Goal: Answer question/provide support

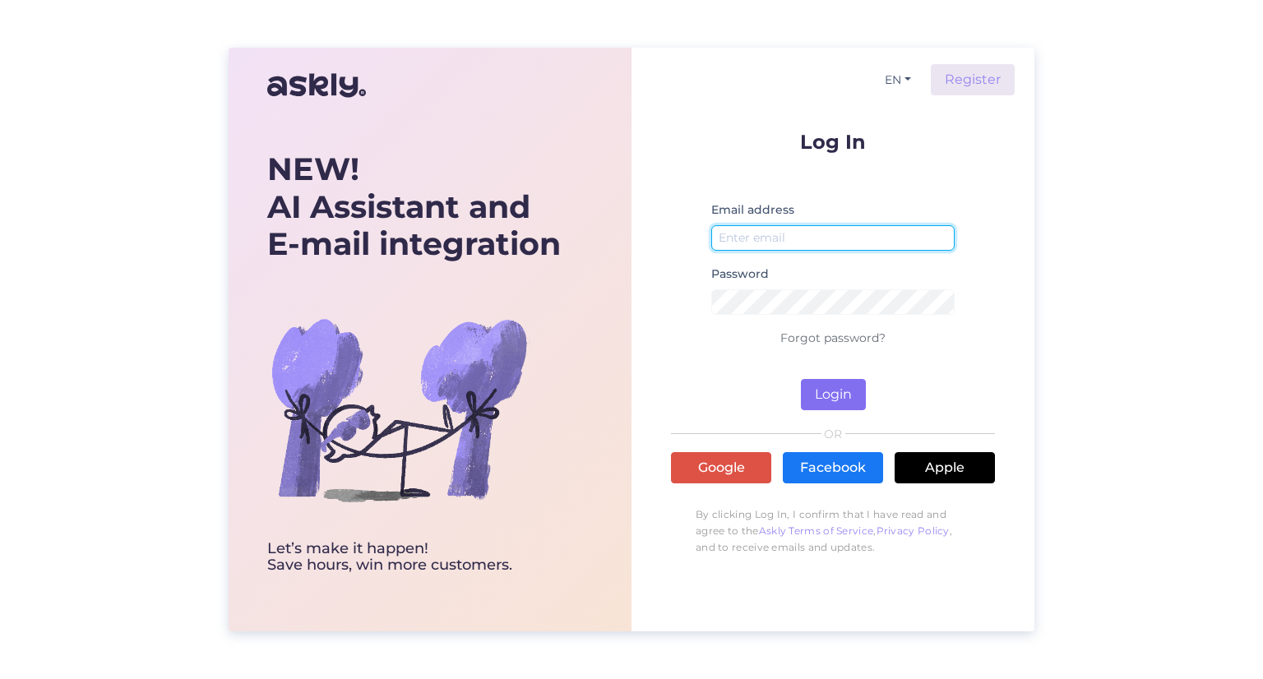
type input "[EMAIL_ADDRESS][DOMAIN_NAME]"
click at [832, 395] on button "Login" at bounding box center [833, 394] width 65 height 31
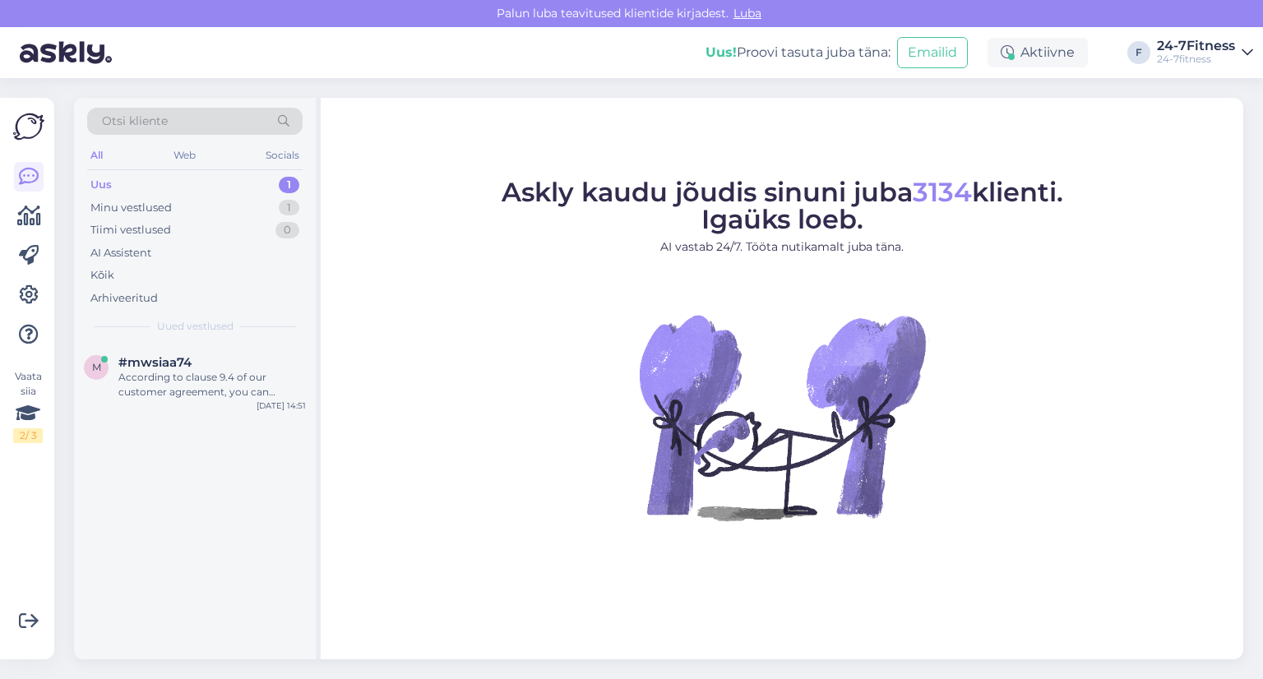
click at [148, 185] on div "Uus 1" at bounding box center [194, 184] width 215 height 23
click at [148, 205] on div "Minu vestlused" at bounding box center [130, 208] width 81 height 16
click at [132, 184] on div "Uus 1" at bounding box center [194, 184] width 215 height 23
click at [182, 180] on div "Uus 1" at bounding box center [194, 184] width 215 height 23
click at [174, 381] on div "According to clause 9.4 of our customer agreement, you can terminate your annua…" at bounding box center [211, 385] width 187 height 30
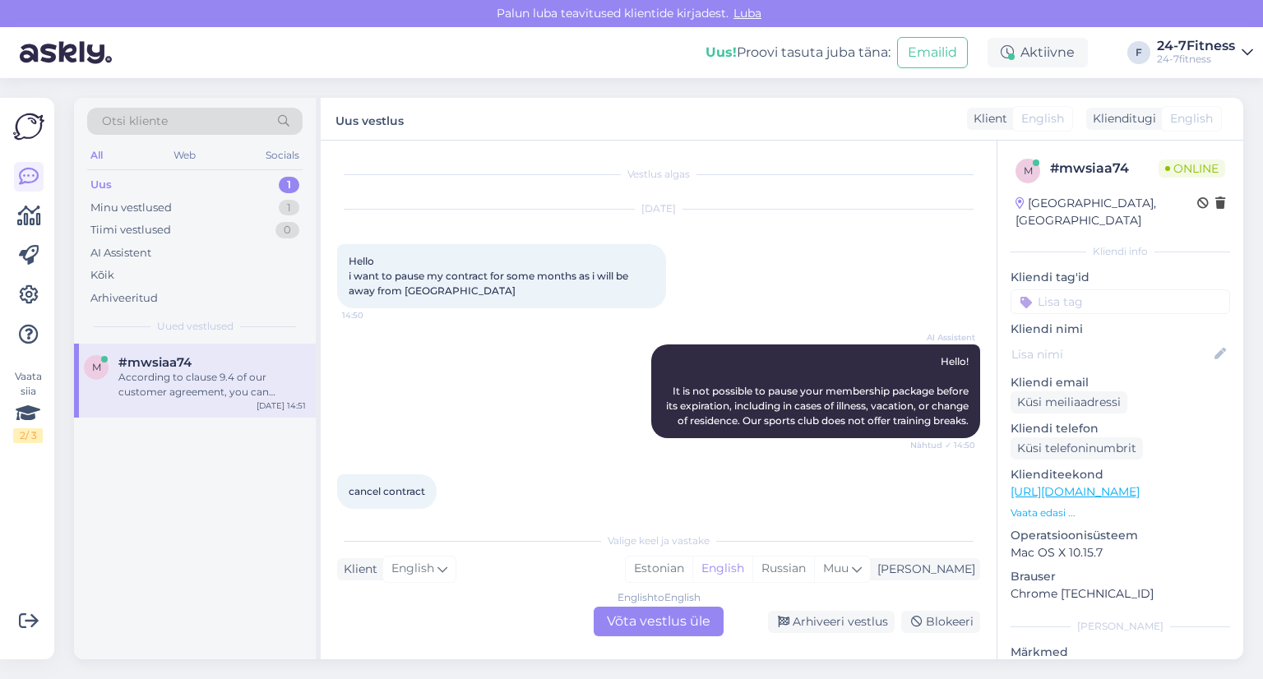
scroll to position [148, 0]
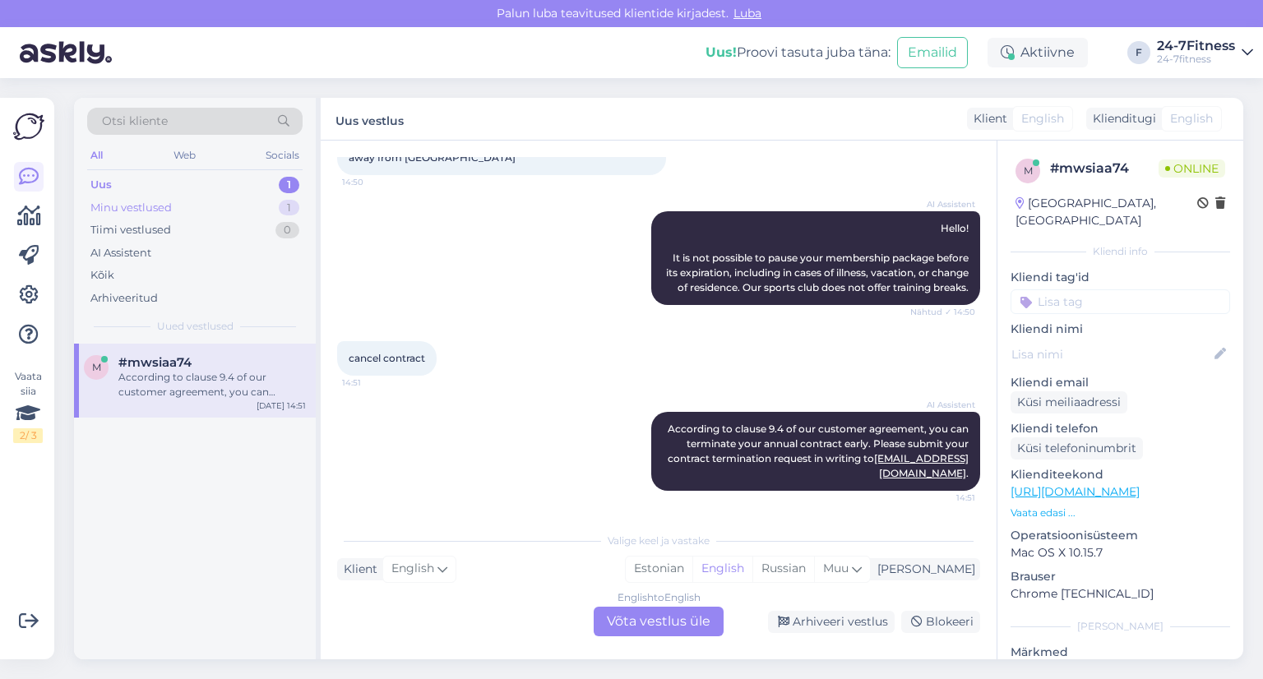
click at [132, 207] on div "Minu vestlused" at bounding box center [130, 208] width 81 height 16
click at [170, 379] on div "Pangakonto number on unikaalne number, mille abil saab tuvastada teie pangakont…" at bounding box center [211, 385] width 187 height 30
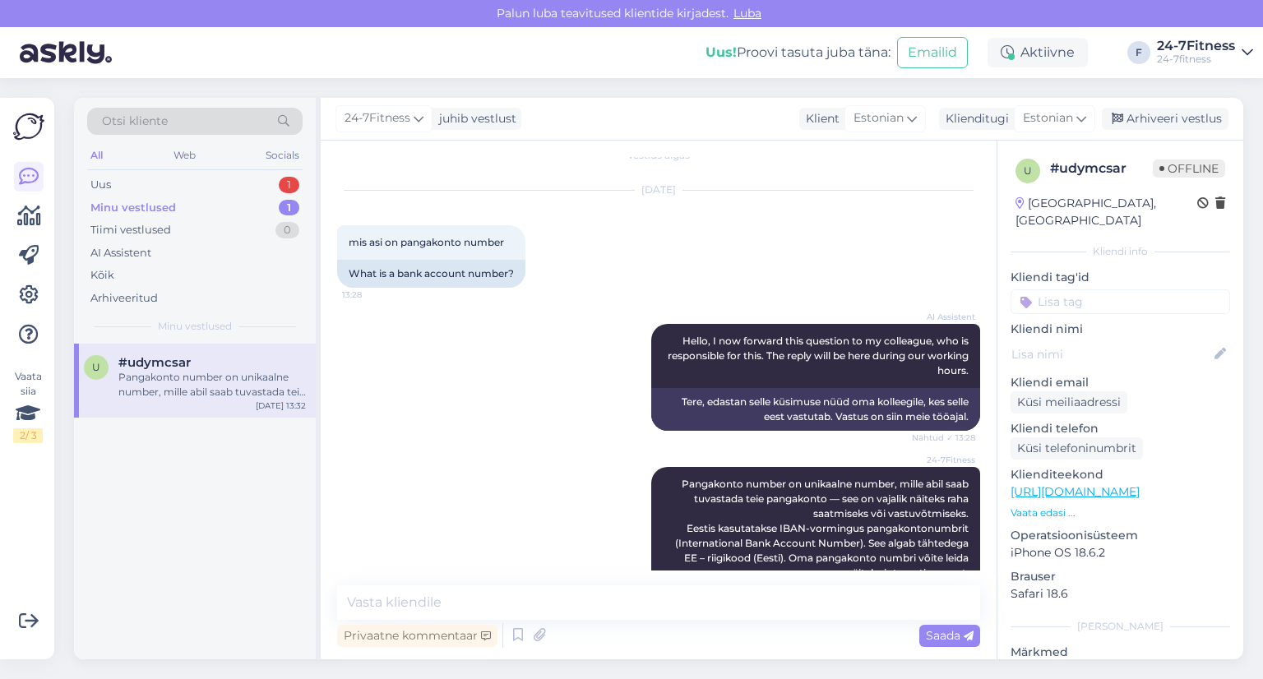
scroll to position [0, 0]
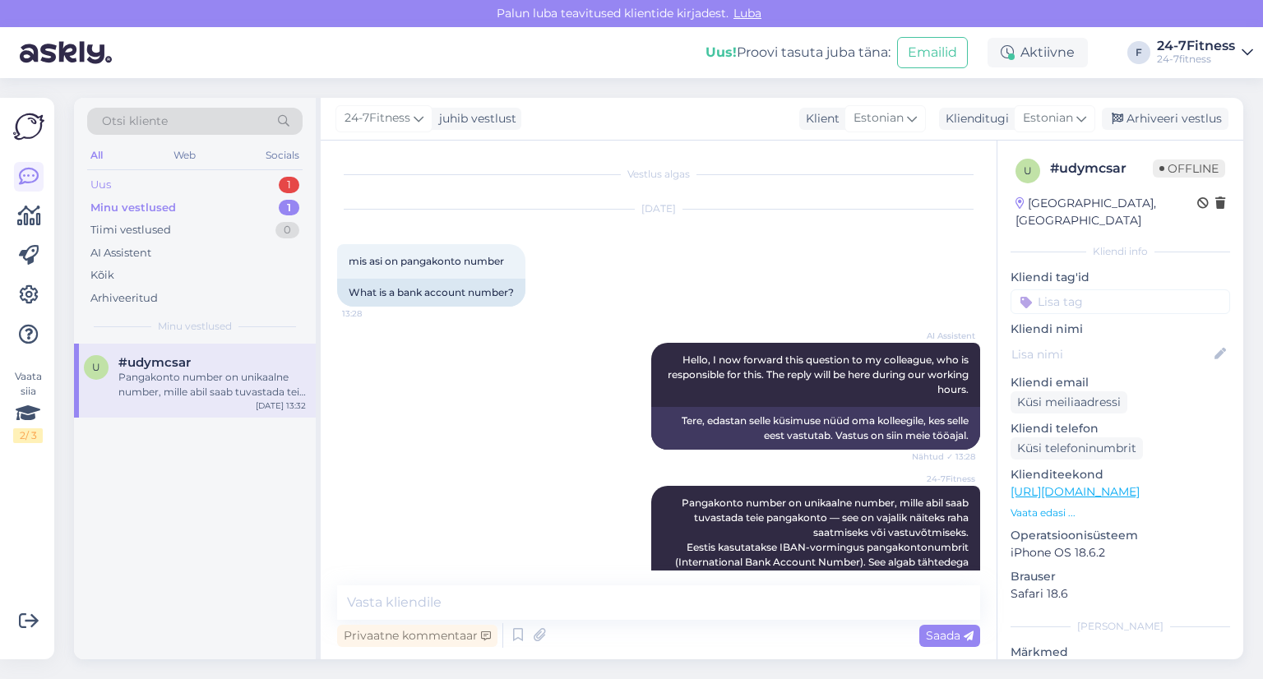
click at [102, 190] on div "Uus" at bounding box center [100, 185] width 21 height 16
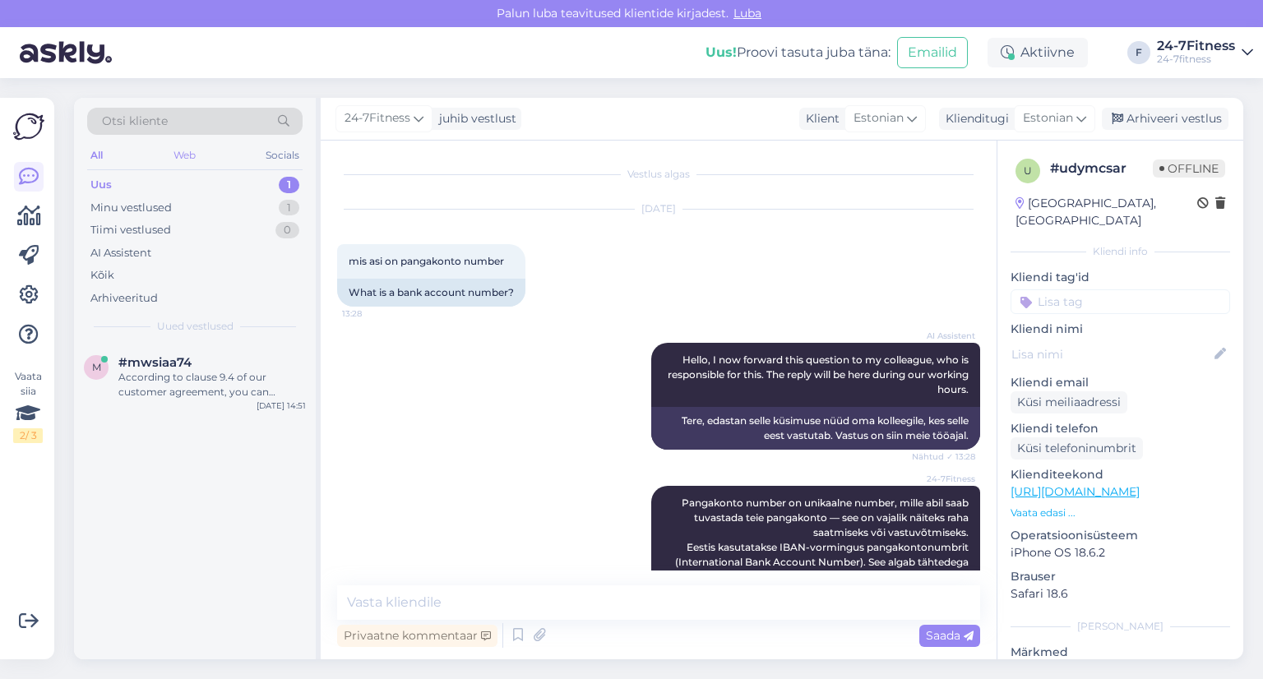
click at [187, 155] on div "Web" at bounding box center [184, 155] width 29 height 21
click at [287, 155] on div "Socials" at bounding box center [282, 155] width 40 height 21
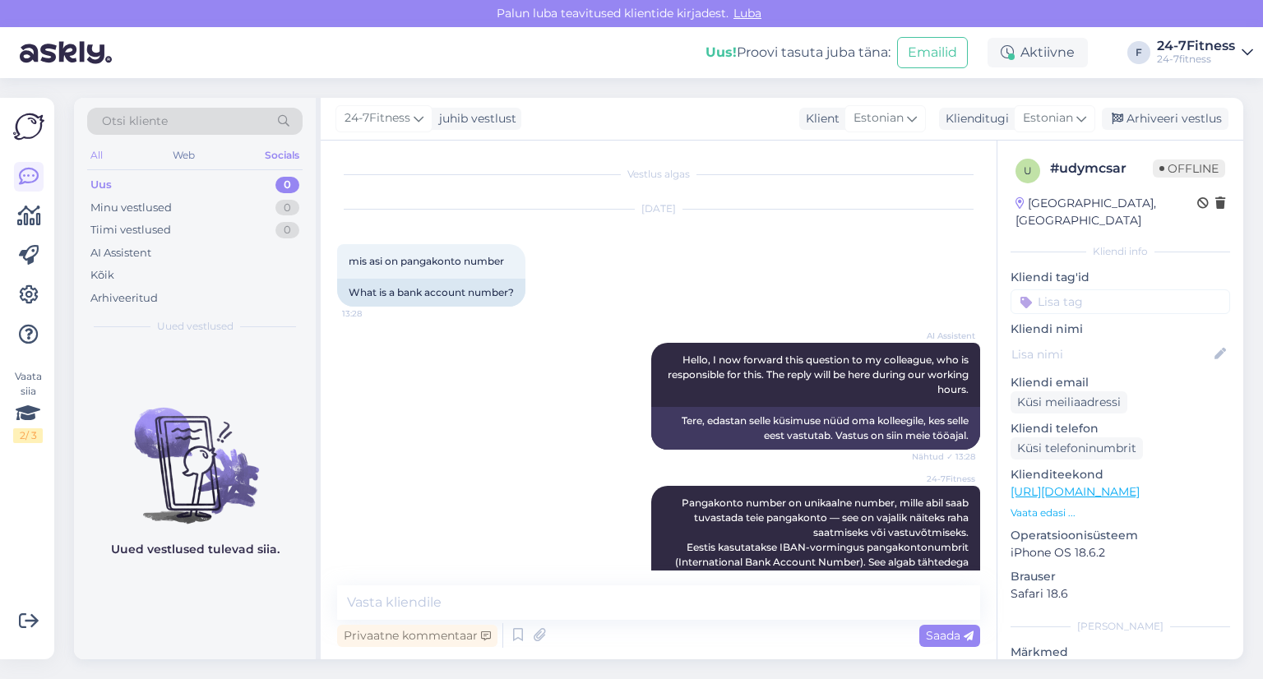
click at [98, 156] on div "All" at bounding box center [96, 155] width 19 height 21
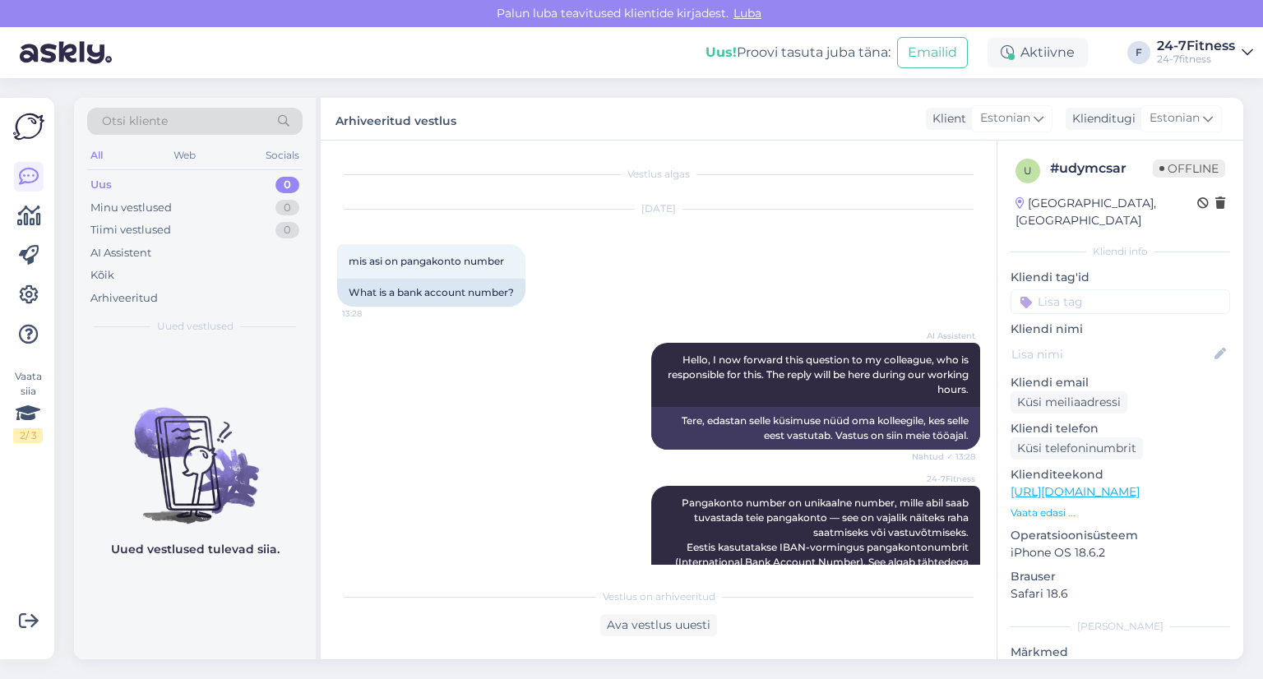
scroll to position [62, 0]
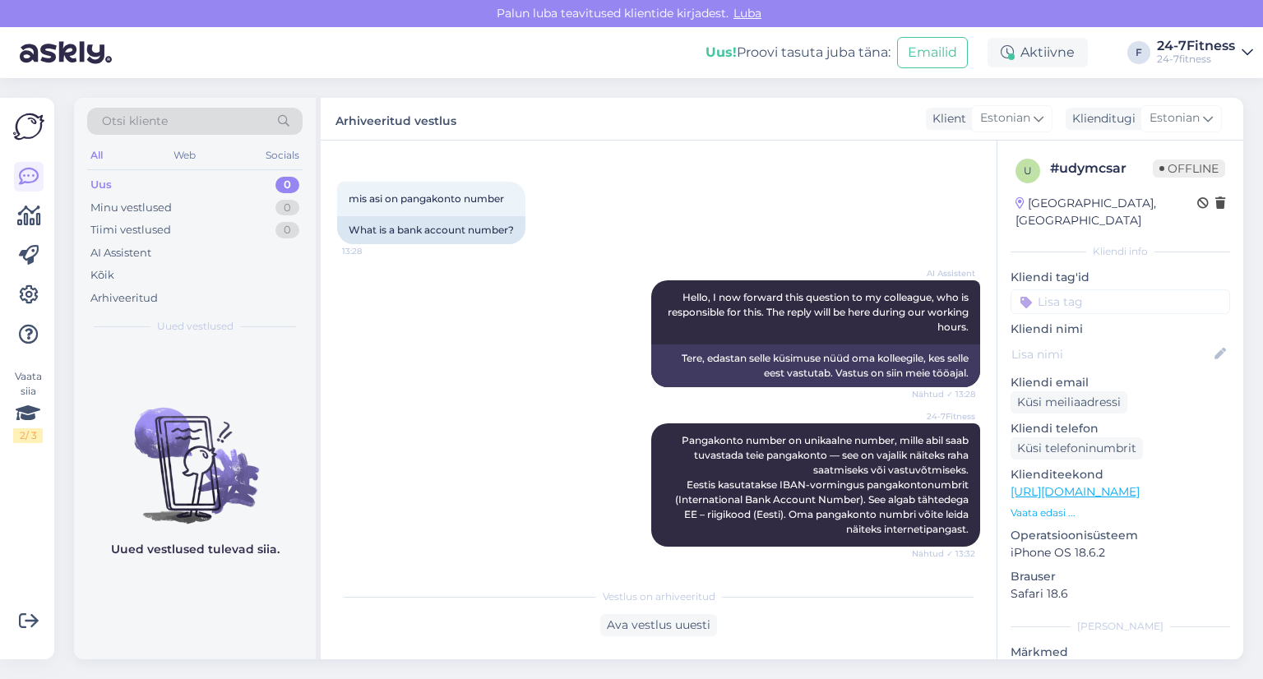
click at [106, 187] on div "Uus" at bounding box center [100, 185] width 21 height 16
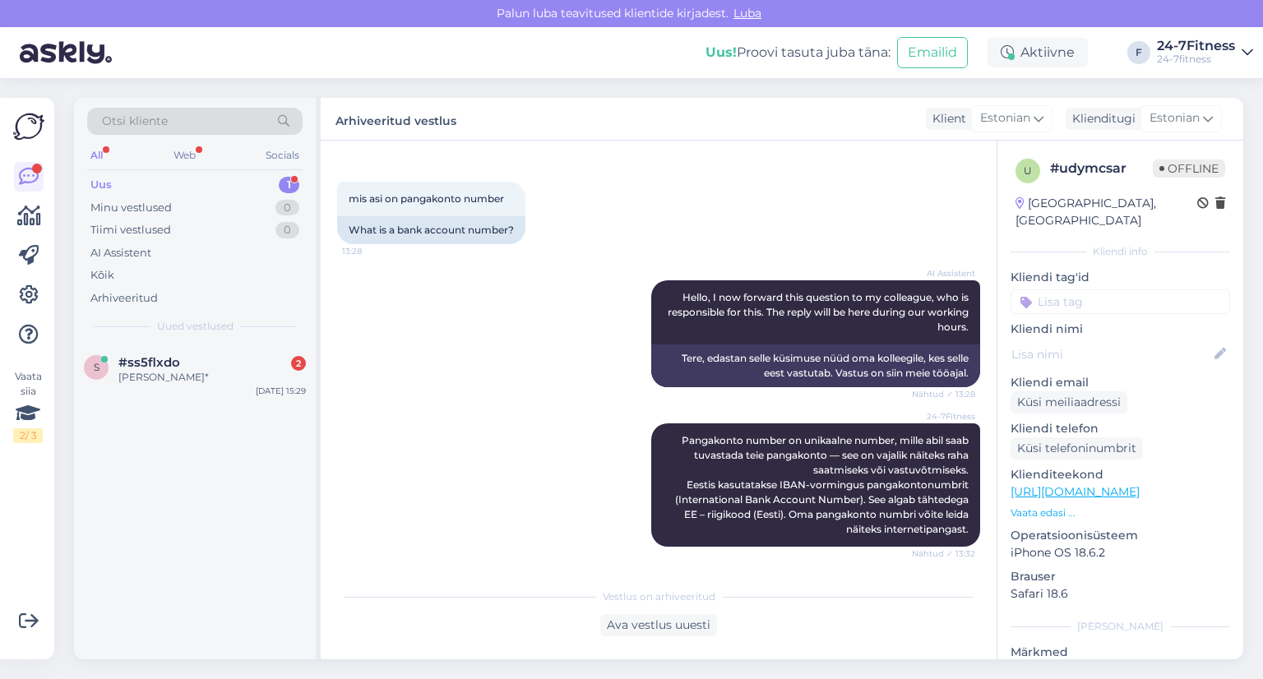
click at [108, 184] on div "Uus" at bounding box center [100, 185] width 21 height 16
click at [140, 374] on div "[PERSON_NAME]*" at bounding box center [211, 377] width 187 height 15
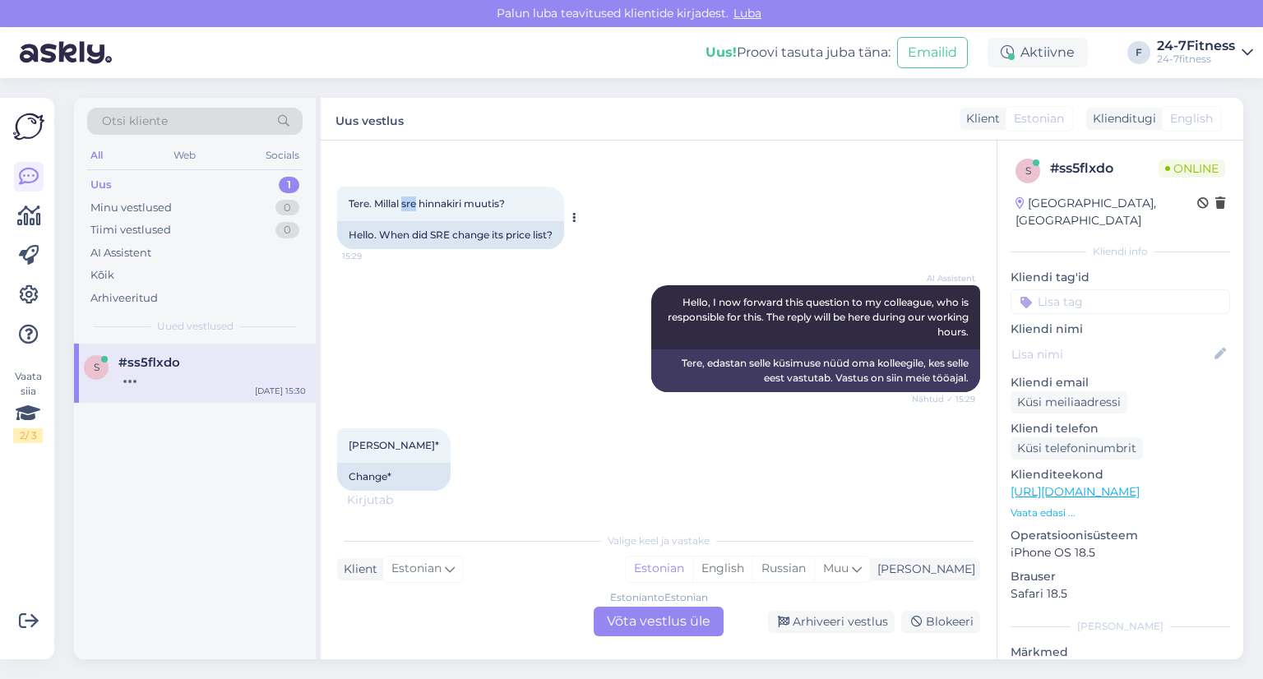
drag, startPoint x: 417, startPoint y: 202, endPoint x: 402, endPoint y: 202, distance: 14.8
click at [402, 202] on span "Tere. Millal sre hinnakiri muutis?" at bounding box center [427, 203] width 156 height 12
drag, startPoint x: 405, startPoint y: 202, endPoint x: 552, endPoint y: 160, distance: 153.8
click at [552, 160] on div "[DATE] Tere. Millal sre hinnakiri muutis? 15:29 Hello. When did SRE change its …" at bounding box center [658, 200] width 643 height 133
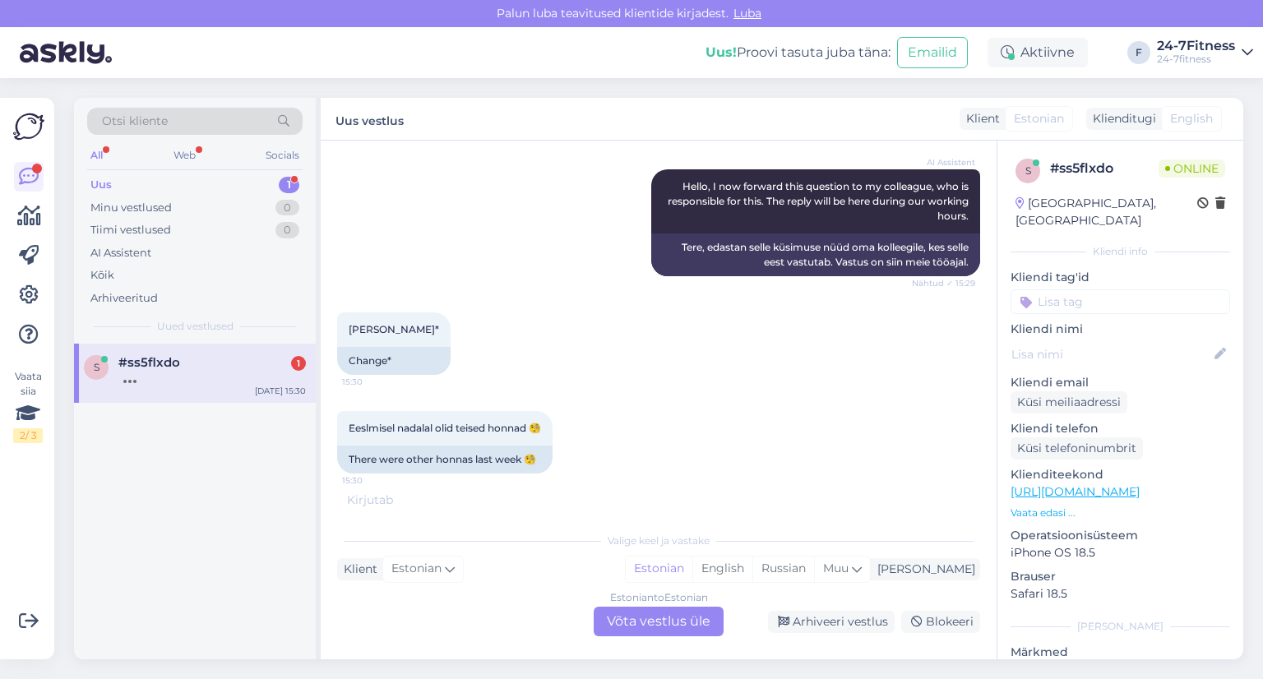
scroll to position [255, 0]
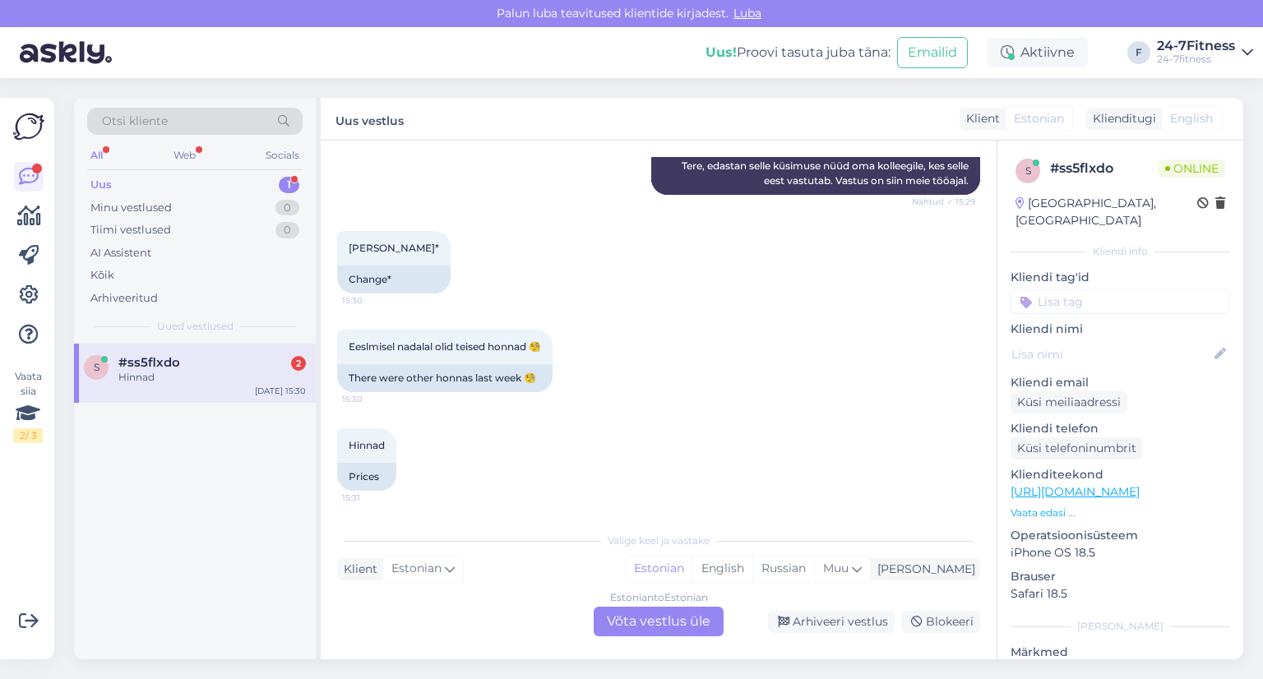
click at [654, 622] on div "Estonian to Estonian Võta vestlus üle" at bounding box center [659, 622] width 130 height 30
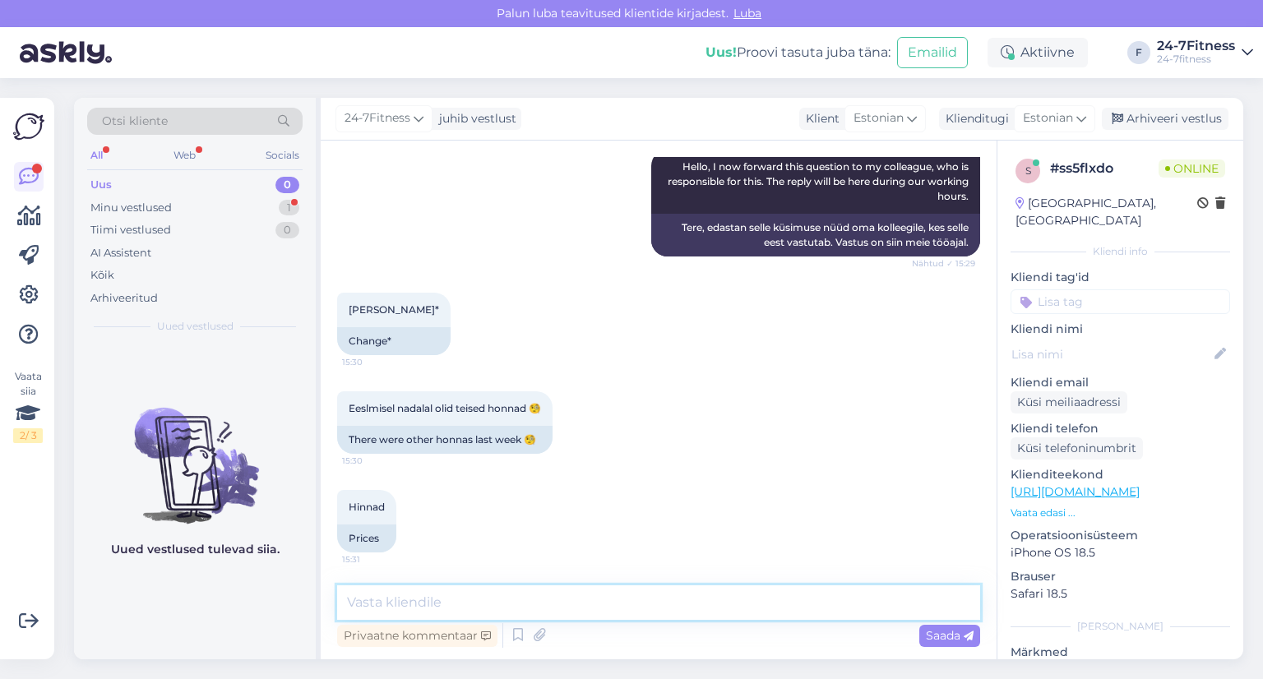
click at [503, 596] on textarea at bounding box center [658, 602] width 643 height 35
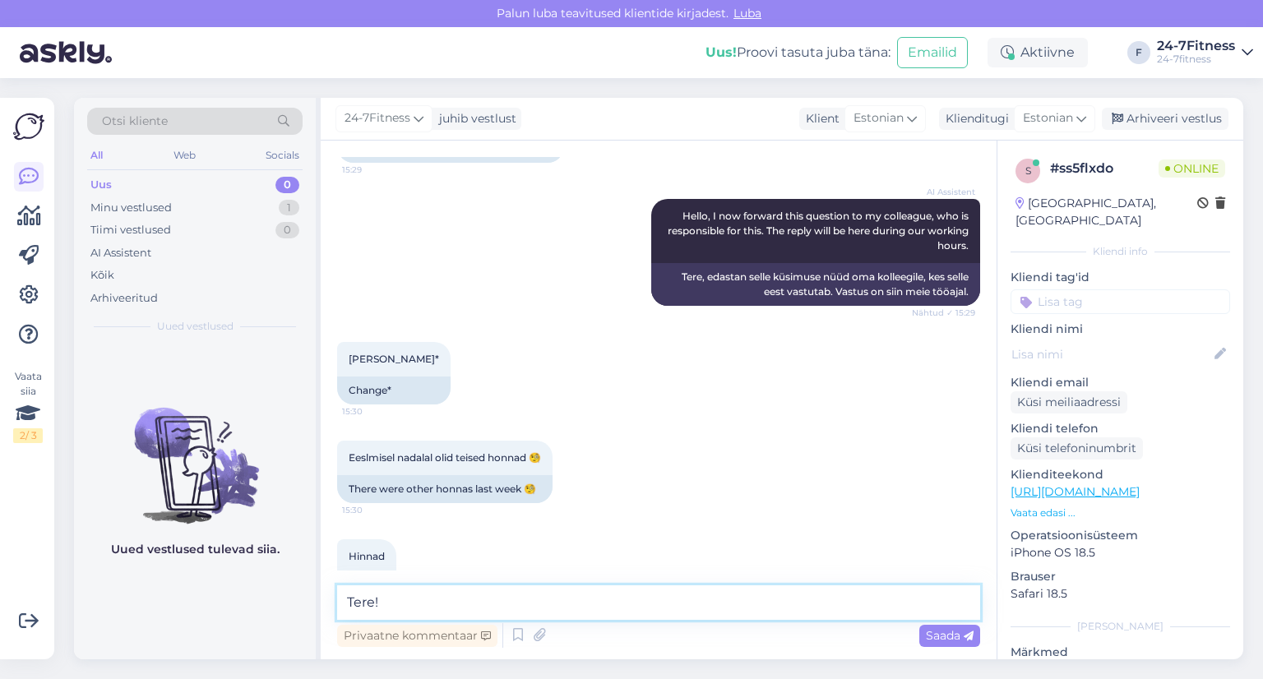
scroll to position [193, 0]
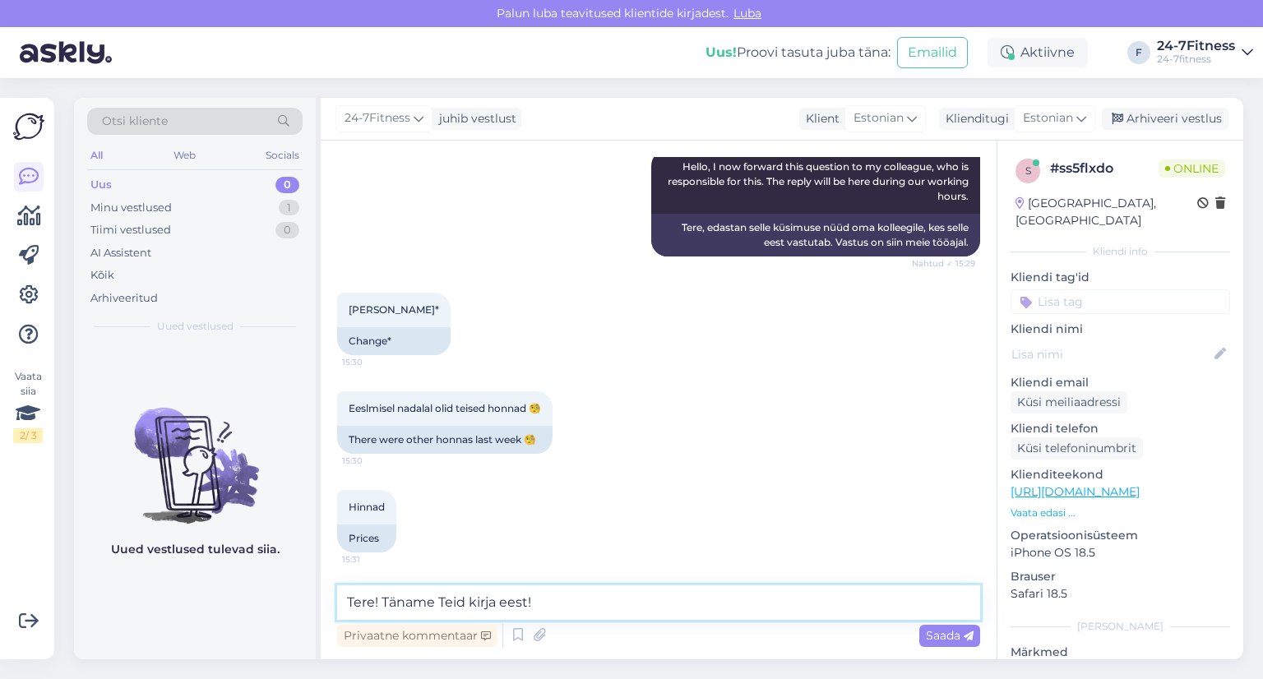
paste textarea "Eelmisel nädalal olid meie kodulehel kampaaniahinnad, mis kehtisid kuni 5. okto…"
type textarea "Tere! Täname Teid kirja eest! Eelmisel nädalal olid meie kodulehel kampaaniahin…"
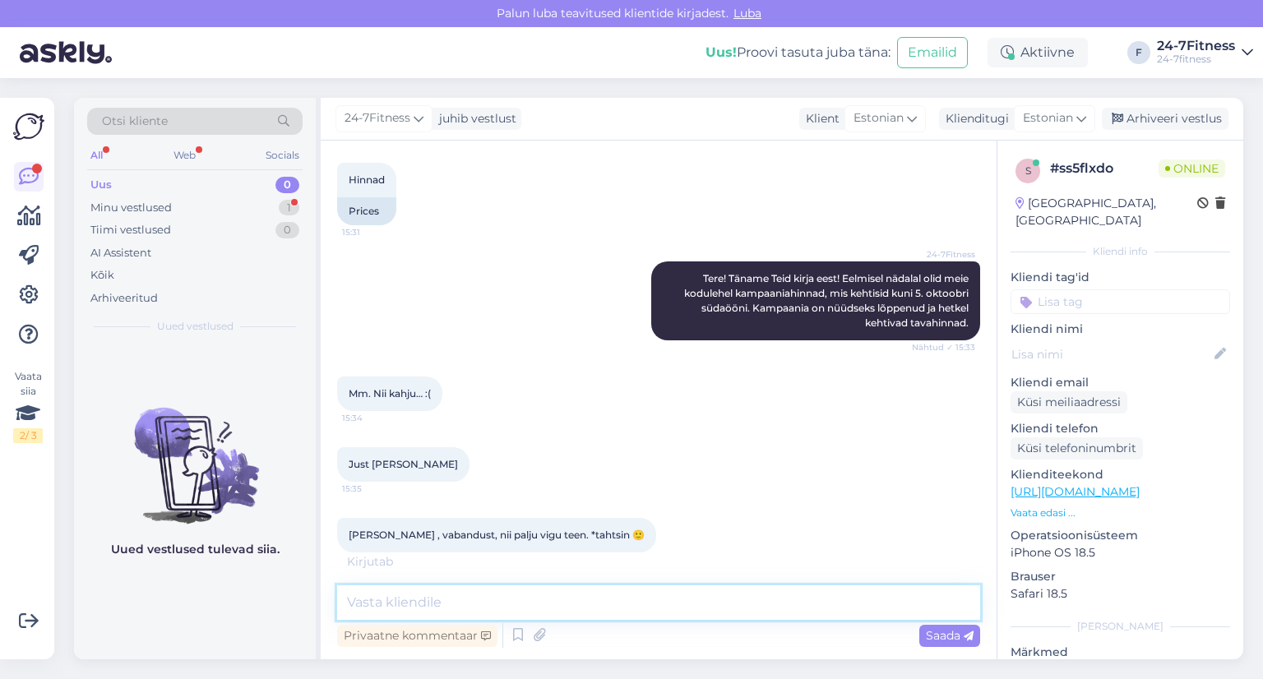
scroll to position [538, 0]
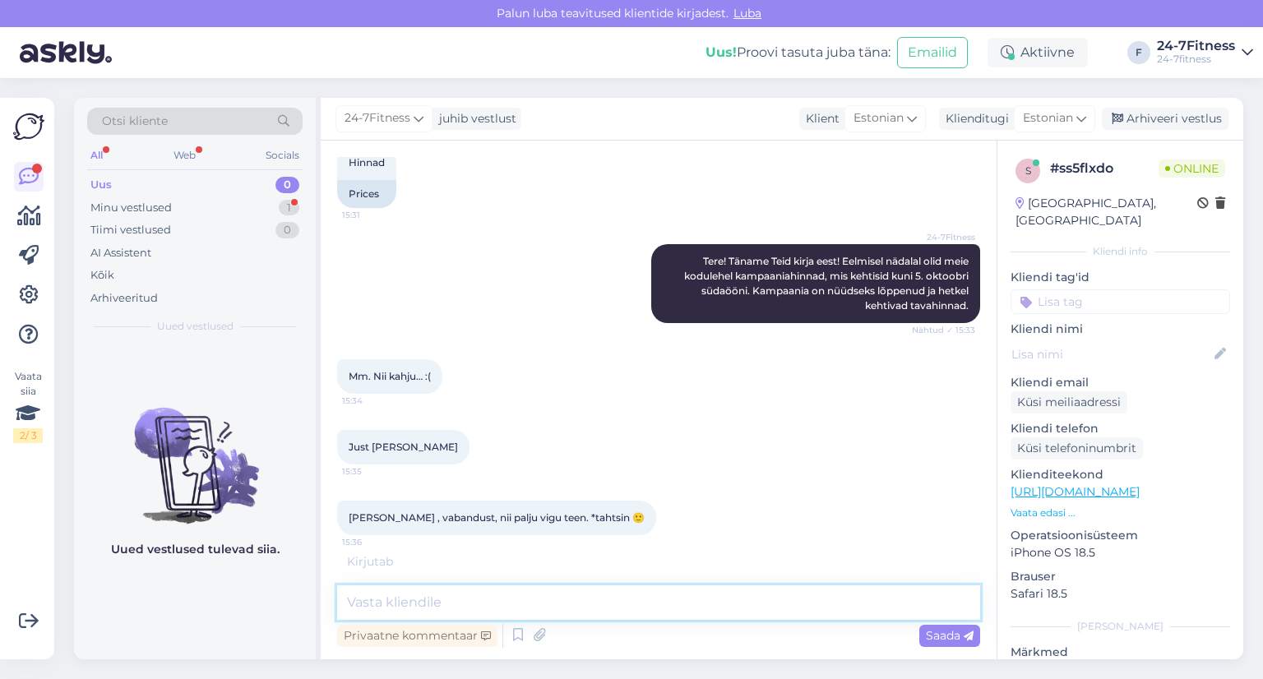
click at [567, 604] on textarea at bounding box center [658, 602] width 643 height 35
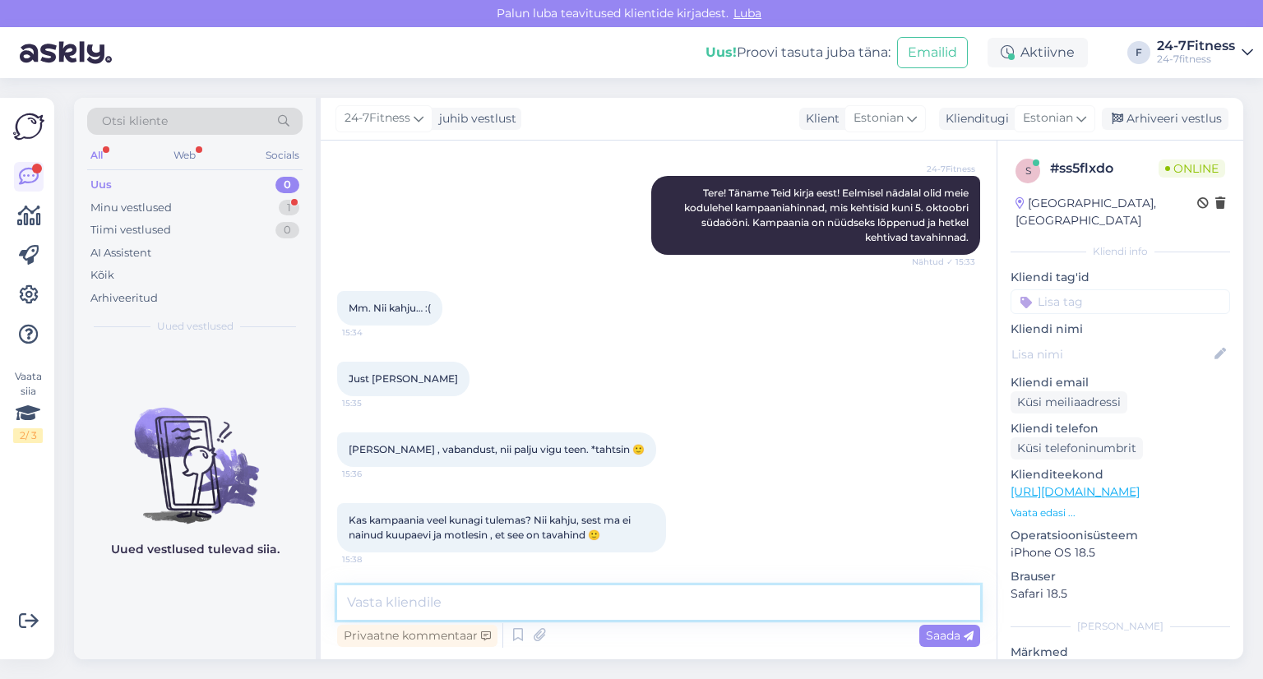
click at [516, 600] on textarea at bounding box center [658, 602] width 643 height 35
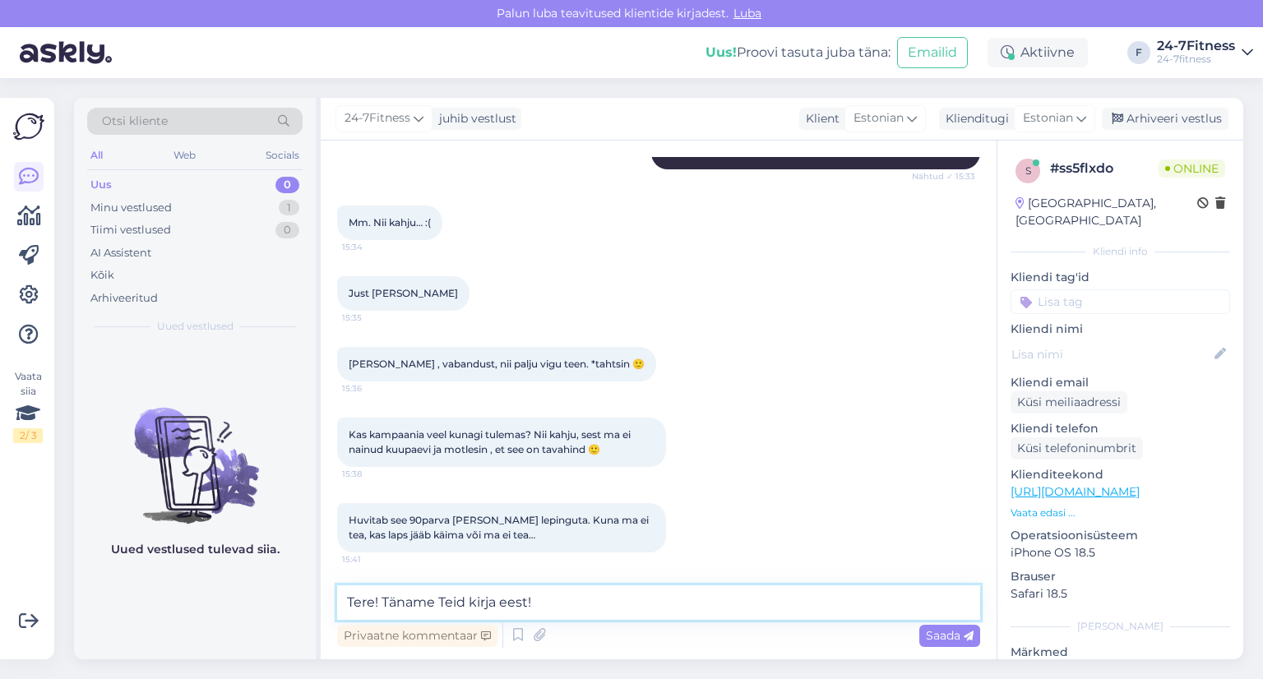
paste textarea "Soovitame [PERSON_NAME] silm [PERSON_NAME] meie kodulehel ja sotsiaalmeedia kan…"
type textarea "Tere! Täname Teid kirja eest! Soovitame [PERSON_NAME] silm [PERSON_NAME] meie k…"
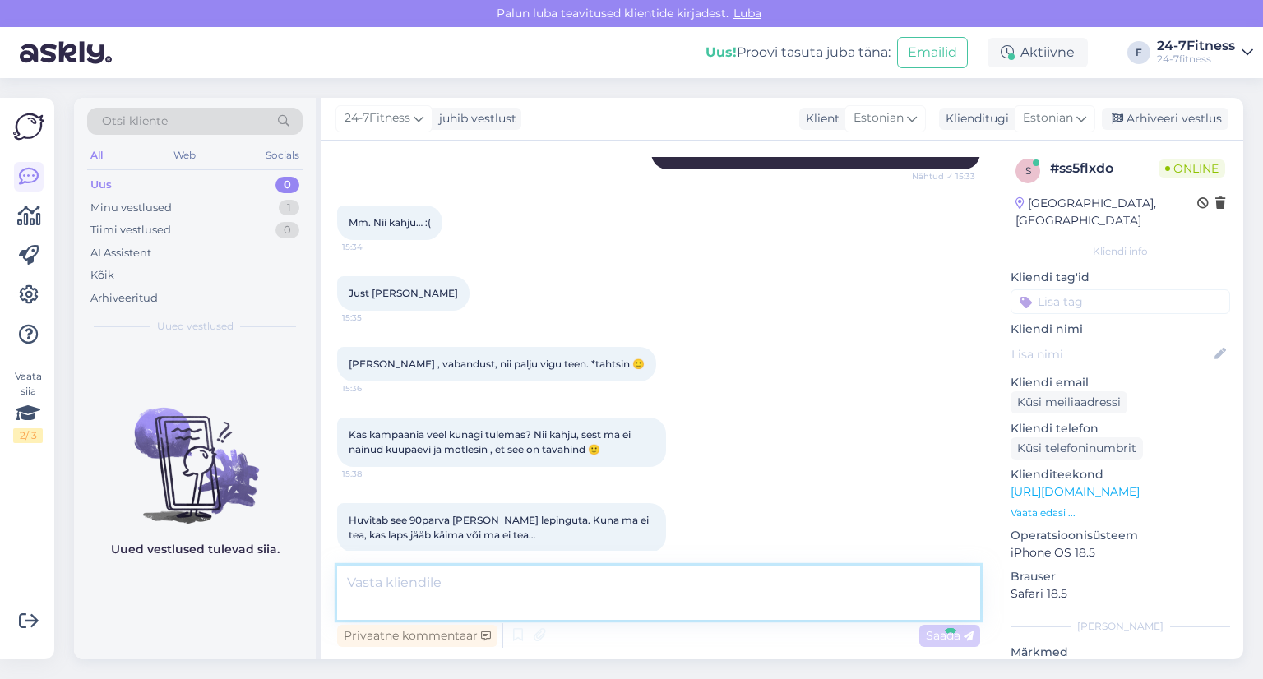
scroll to position [793, 0]
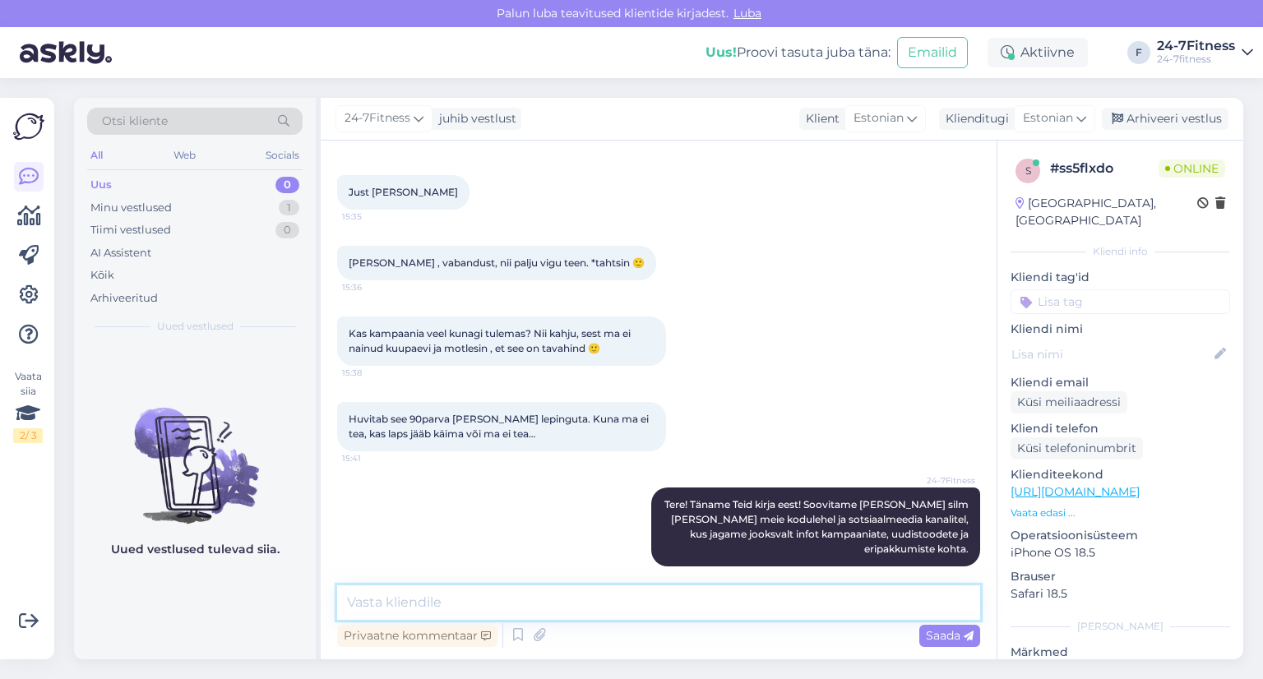
click at [543, 603] on textarea at bounding box center [658, 602] width 643 height 35
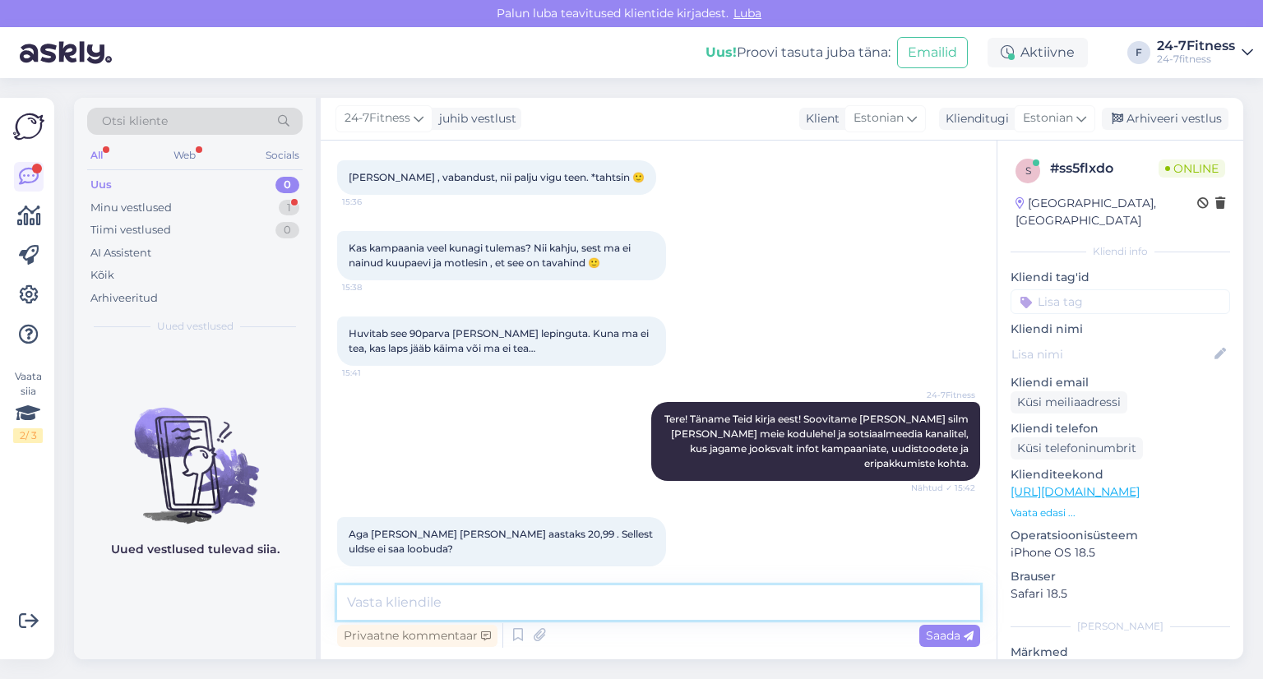
click at [562, 598] on textarea at bounding box center [658, 602] width 643 height 35
paste textarea "Aastast lepinguga Paketi lepingut on võimalik ennetähtaegselt lõpetada tasudes …"
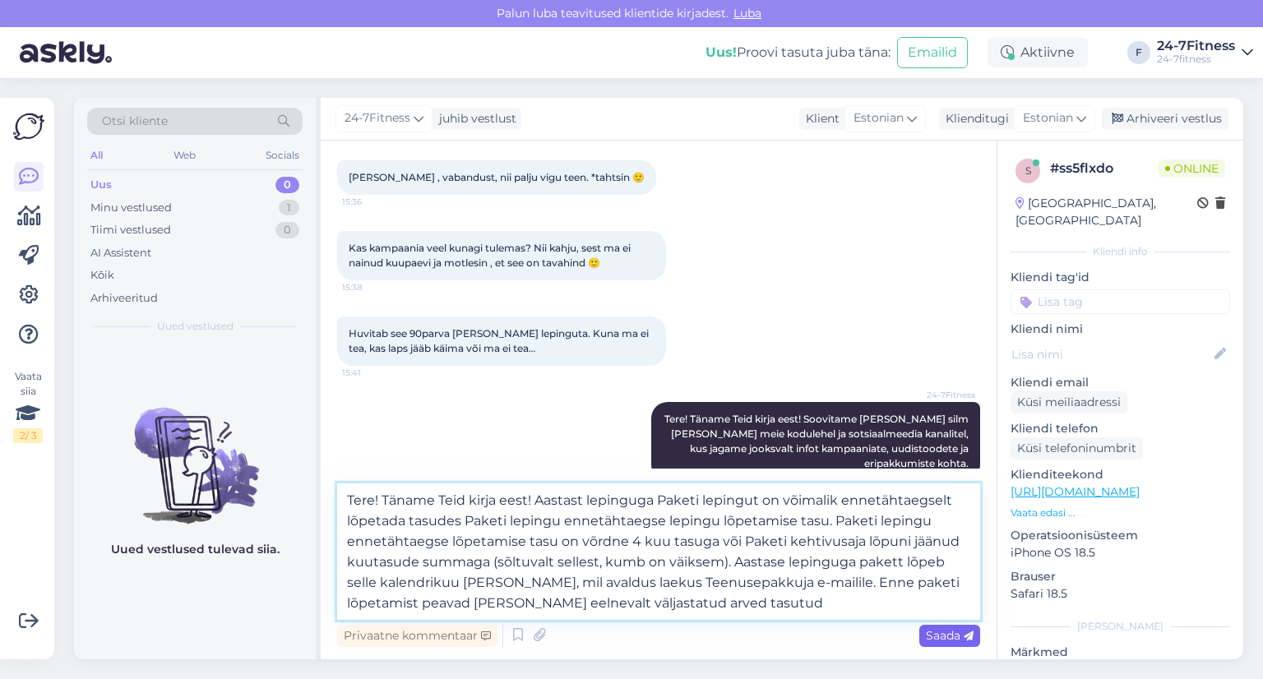
type textarea "Tere! Täname Teid kirja eest! Aastast lepinguga Paketi lepingut on võimalik enn…"
click at [934, 636] on span "Saada" at bounding box center [950, 635] width 48 height 15
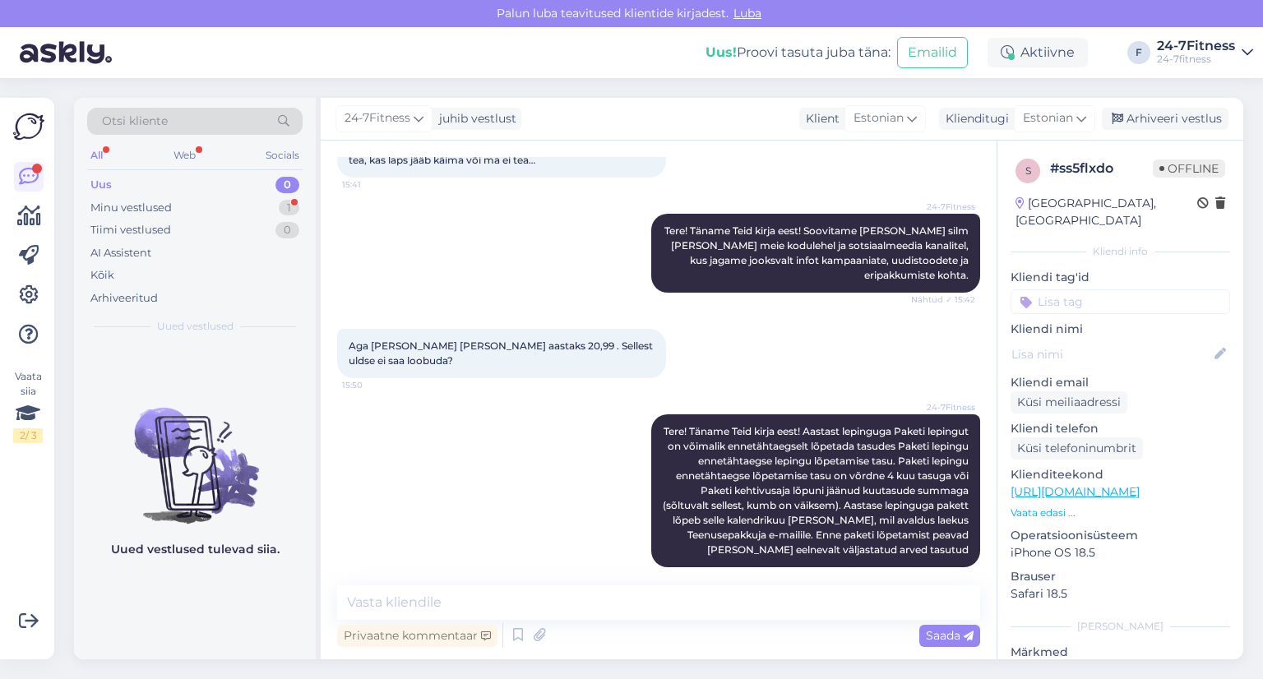
scroll to position [1237, 0]
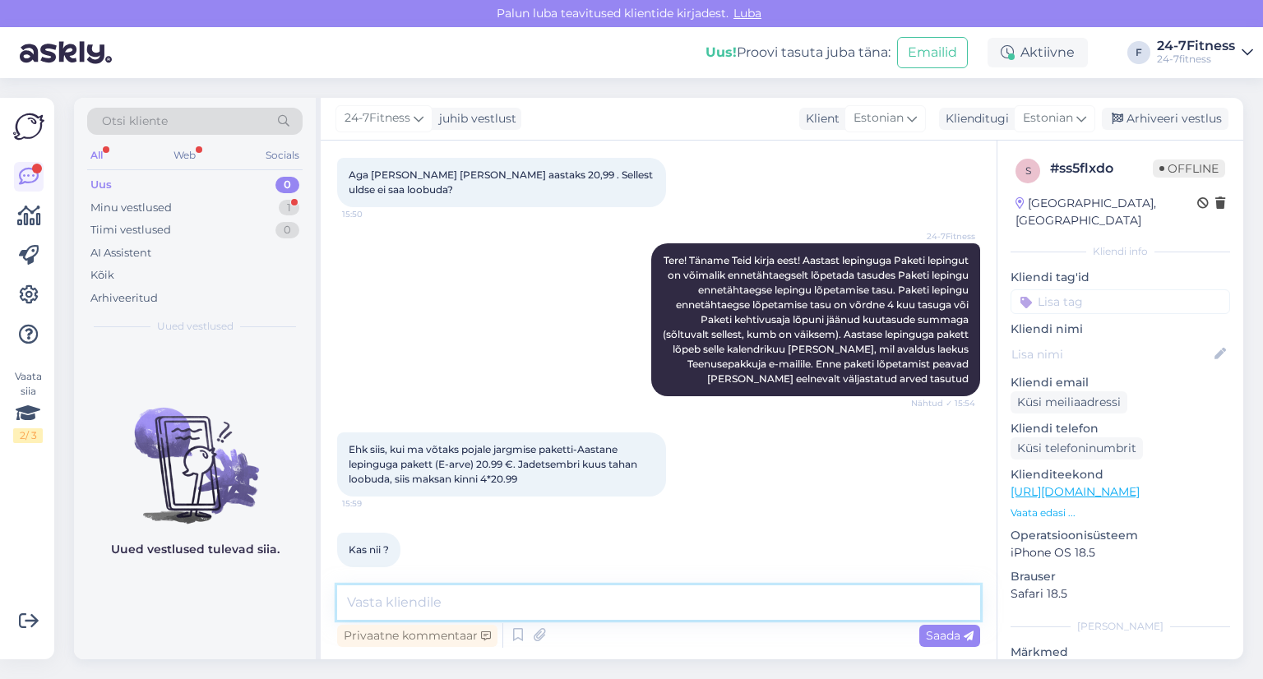
click at [561, 601] on textarea at bounding box center [658, 602] width 643 height 35
paste textarea "Kui soovite lepingut ennetähtaegselt lõpetada, siis arvestame lõpetamistasuks 2…"
type textarea "Tere! Täname kirja eest! Kui soovite lepingut ennetähtaegselt lõpetada, siis ar…"
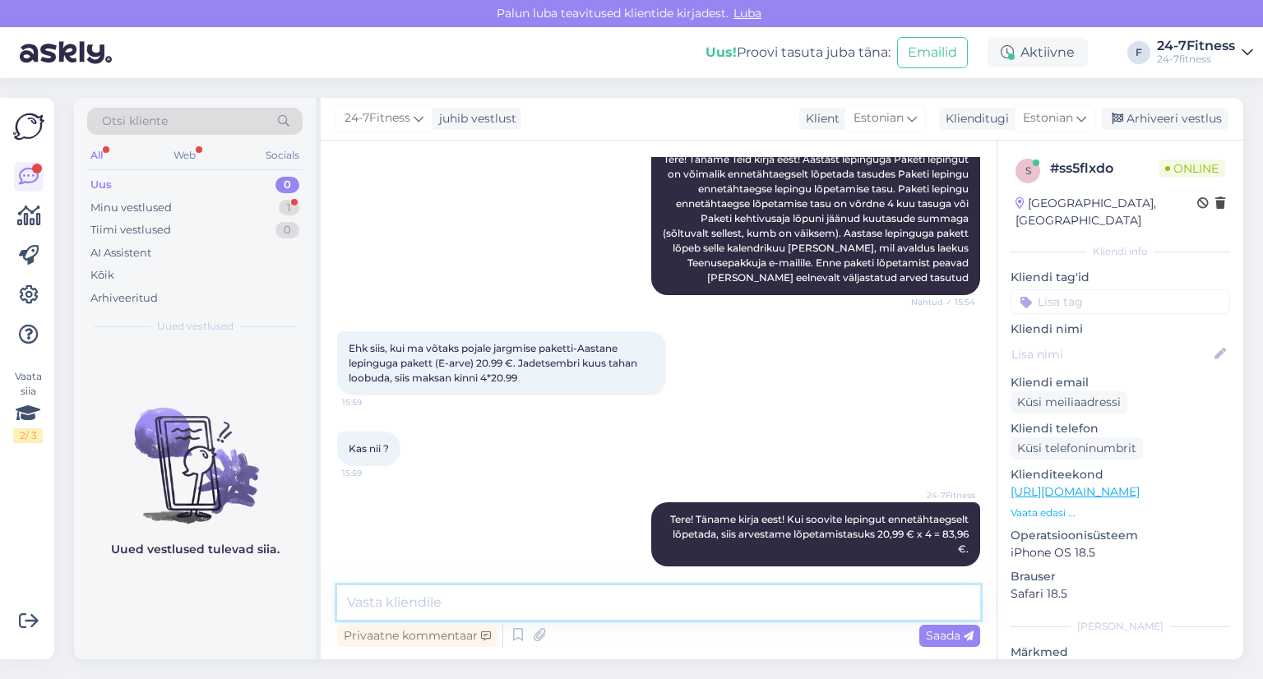
scroll to position [1408, 0]
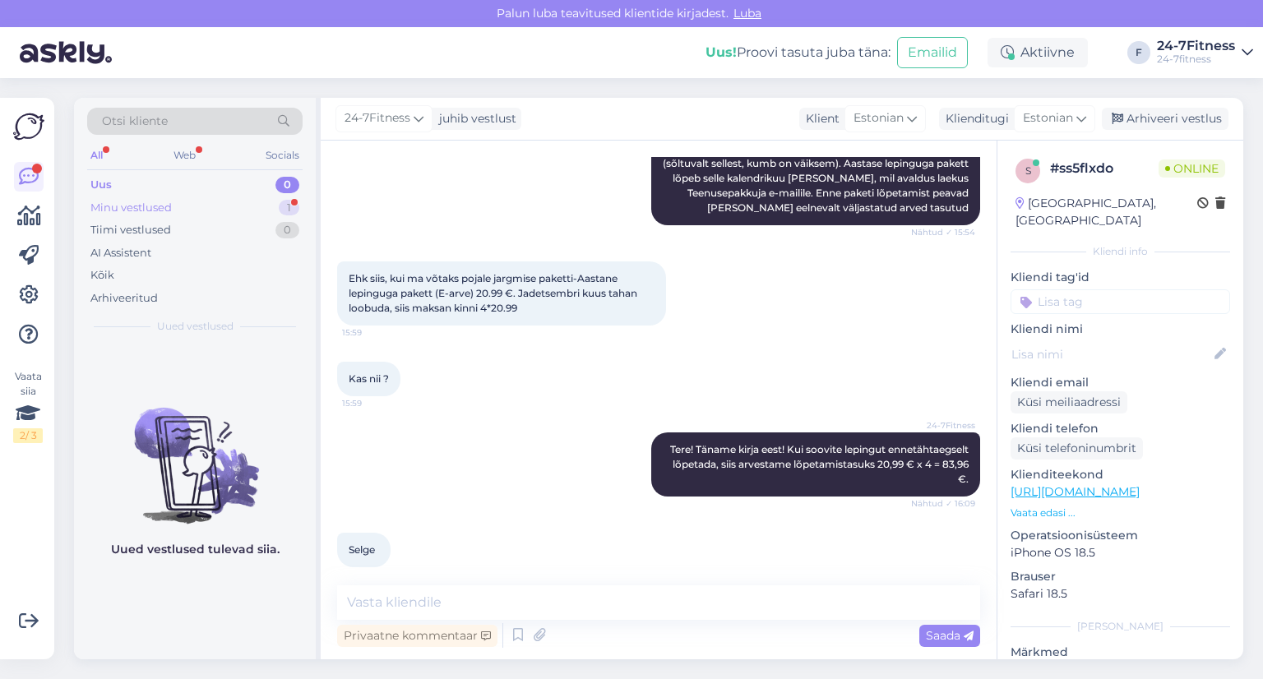
click at [153, 206] on div "Minu vestlused" at bounding box center [130, 208] width 81 height 16
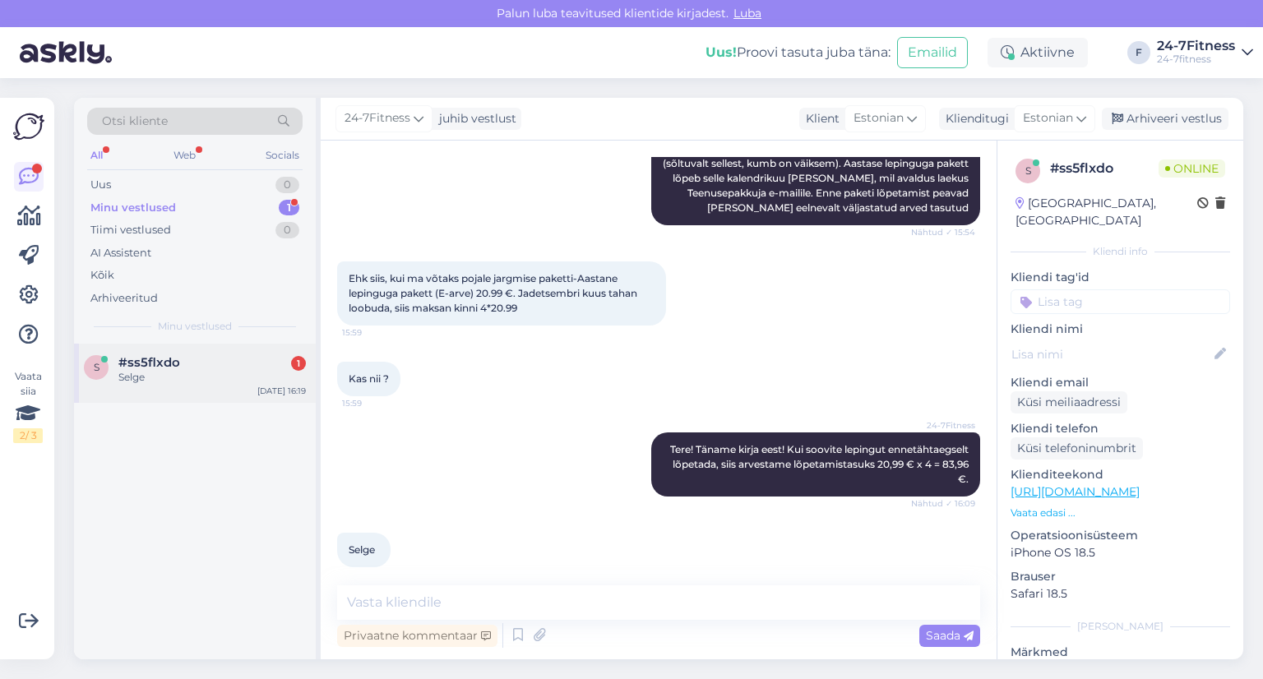
click at [145, 367] on span "#ss5flxdo" at bounding box center [149, 362] width 62 height 15
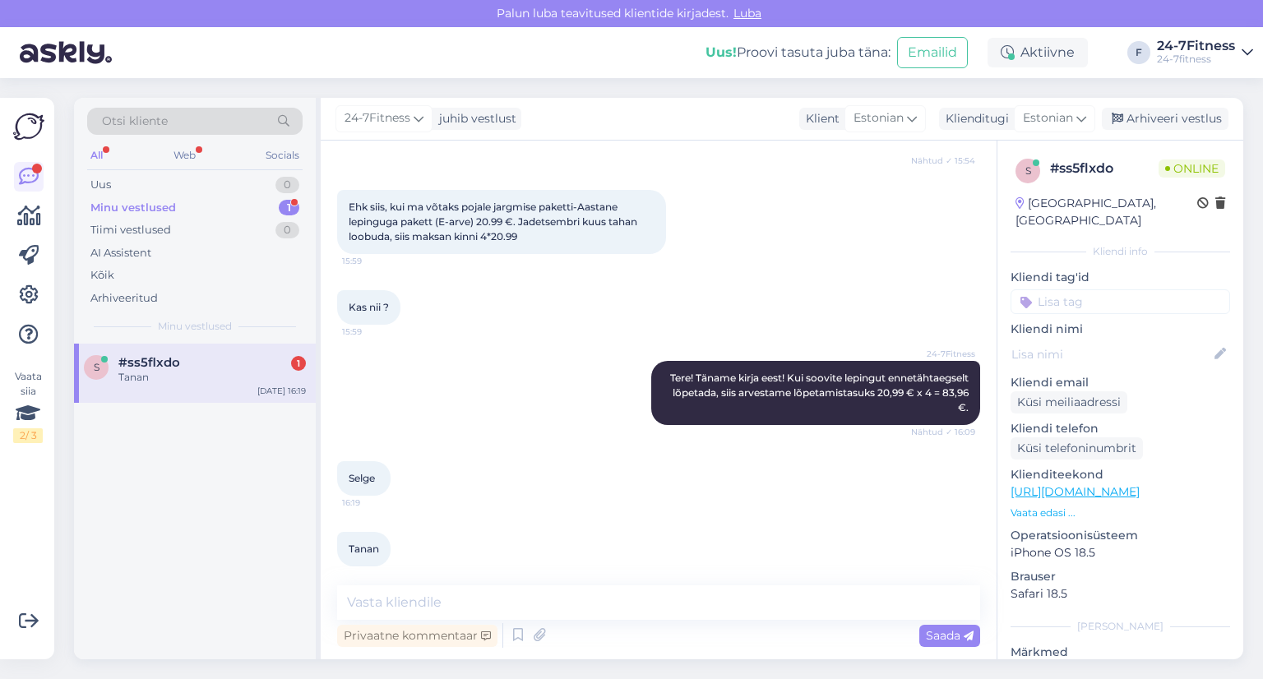
scroll to position [1479, 0]
click at [158, 205] on div "Minu vestlused" at bounding box center [133, 208] width 86 height 16
click at [156, 368] on span "#ss5flxdo" at bounding box center [149, 362] width 62 height 15
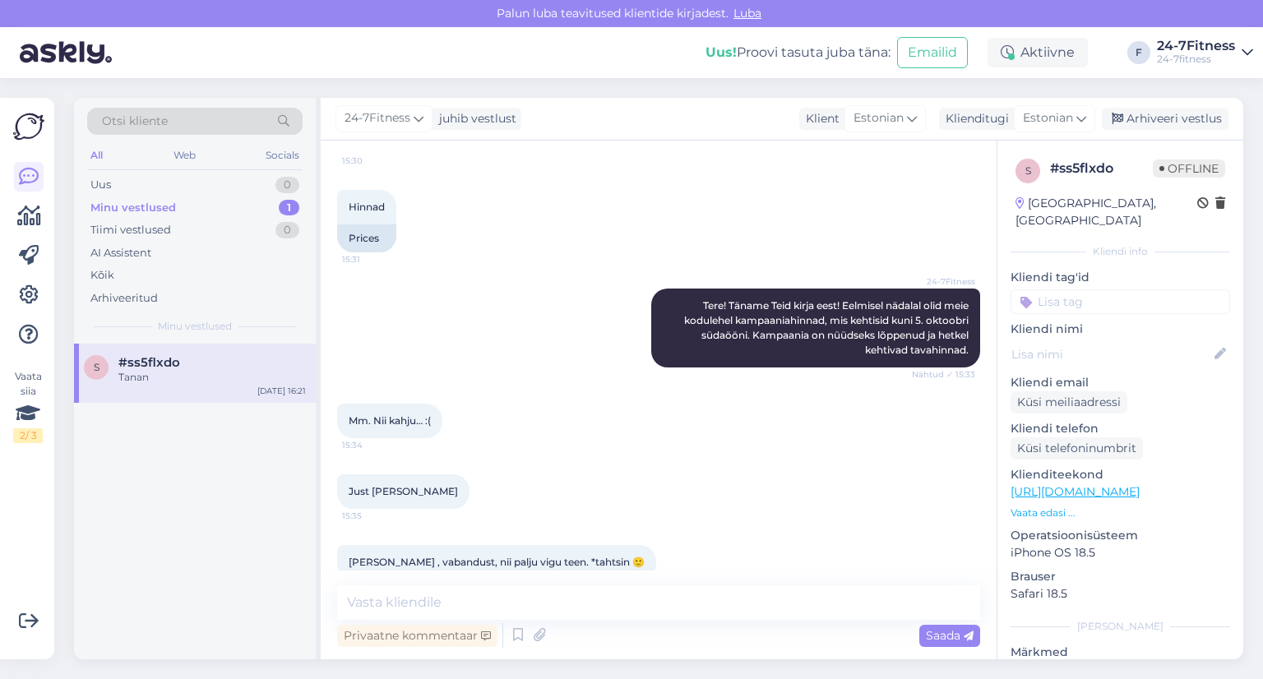
scroll to position [164, 0]
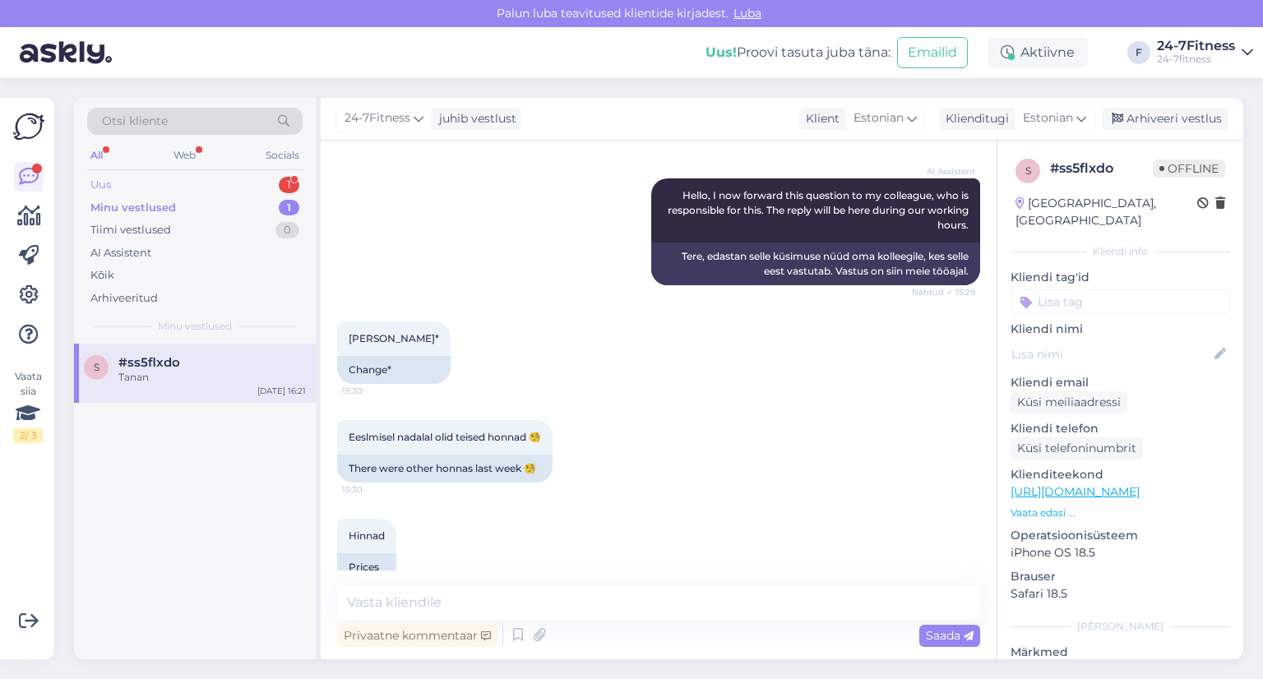
click at [113, 180] on div "Uus 1" at bounding box center [194, 184] width 215 height 23
click at [166, 378] on div "[PERSON_NAME]*" at bounding box center [211, 377] width 187 height 15
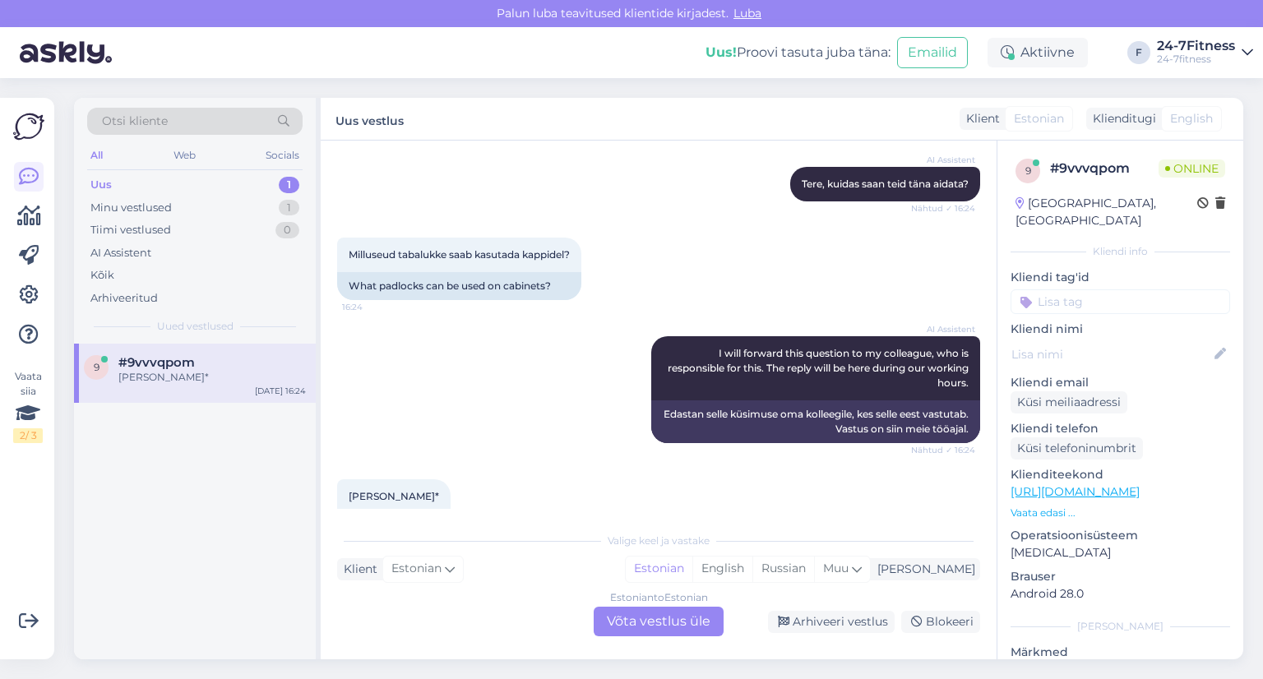
scroll to position [888, 0]
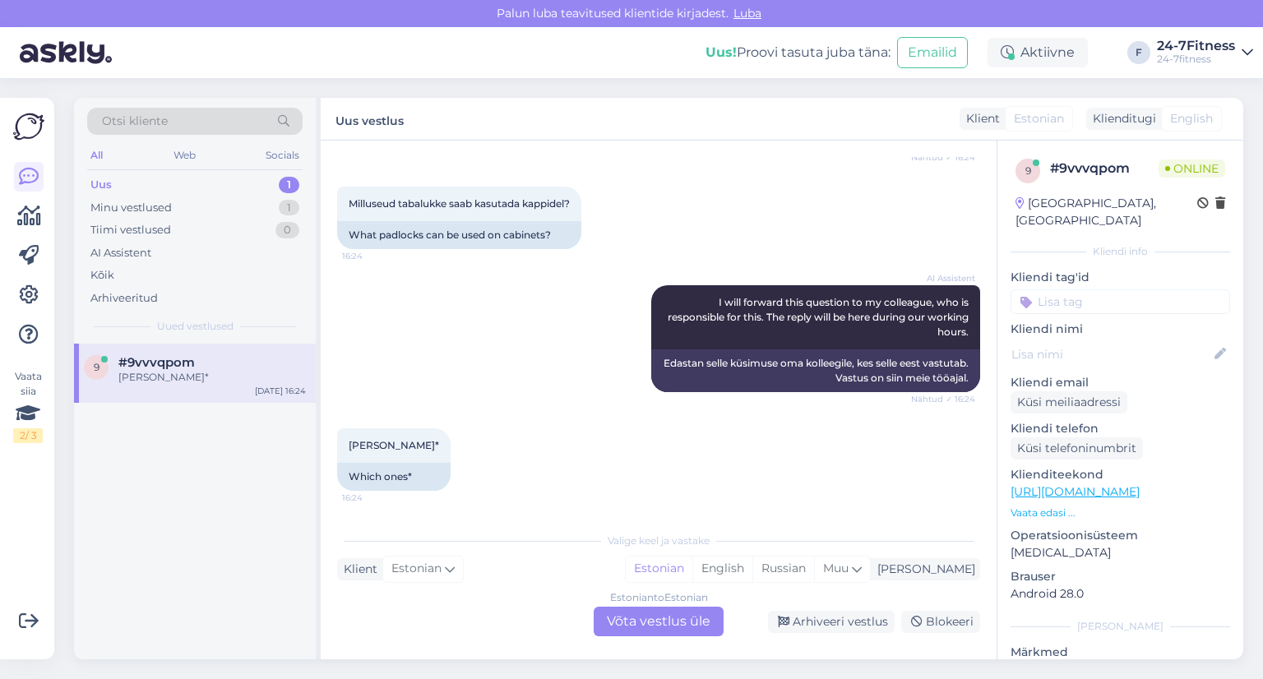
click at [671, 624] on div "Estonian to Estonian Võta vestlus üle" at bounding box center [659, 622] width 130 height 30
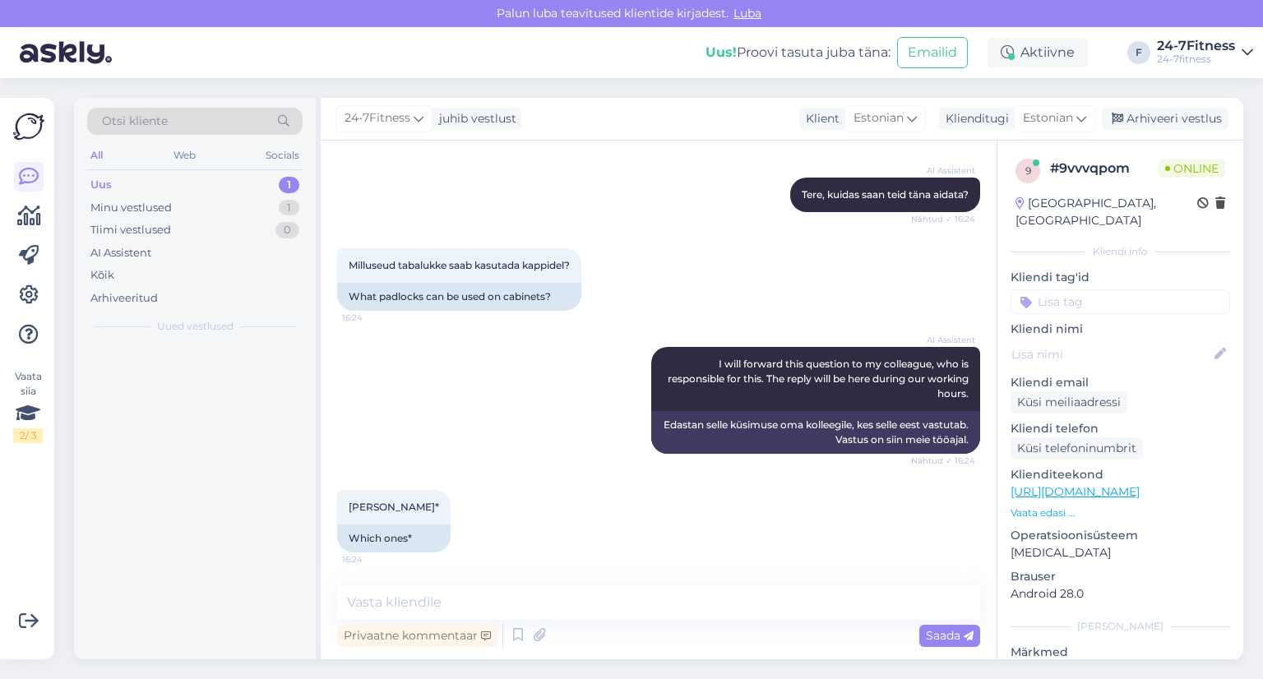
scroll to position [826, 0]
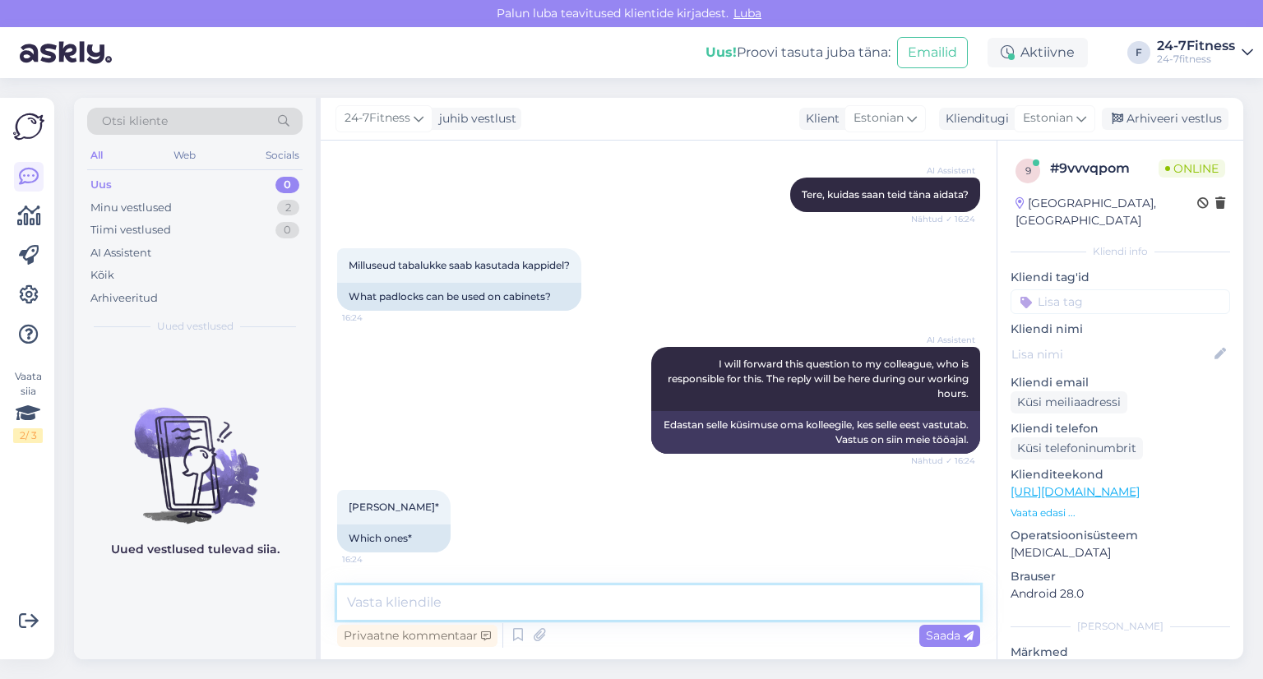
click at [431, 599] on textarea at bounding box center [658, 602] width 643 height 35
paste textarea "saab kasutada tabalukku, mille sanga läbimõõt on kuni 6,5 mm"
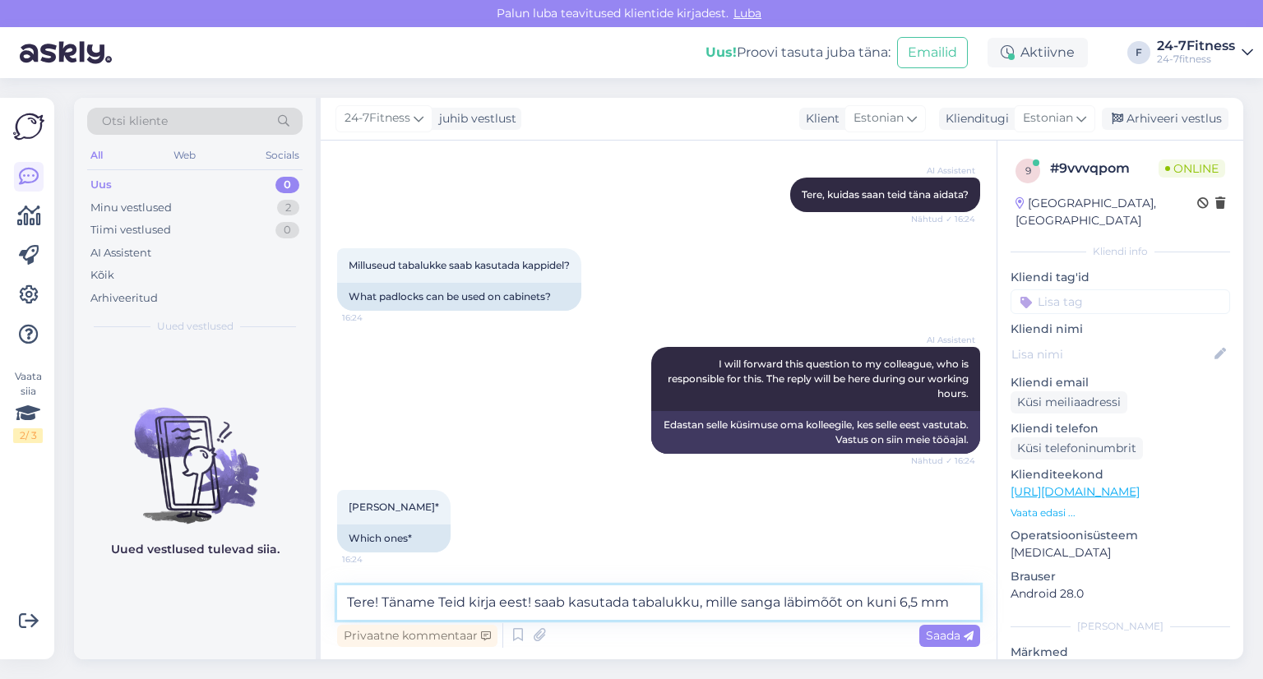
click at [566, 602] on textarea "Tere! Täname Teid kirja eest! saab kasutada tabalukku, mille sanga läbimõõt on …" at bounding box center [658, 602] width 643 height 35
click at [786, 602] on textarea "Tere! Täname Teid kirja eest! Saab kasutada tabalukku, mille sanga läbimõõt on …" at bounding box center [658, 602] width 643 height 35
click at [918, 600] on textarea "Tere! Täname Teid kirja eest! Saab kasutada tabalukku, mille läbimõõt on kuni 6…" at bounding box center [658, 602] width 643 height 35
click at [575, 599] on textarea "Tere! Täname Teid kirja eest! Saab kasutada tabalukku, mille läbimõõt on kuni 6…" at bounding box center [658, 602] width 643 height 35
type textarea "Tere! Täname Teid kirja eest! Saab kasutada tabalukku, mille läbimõõt on kuni 6…"
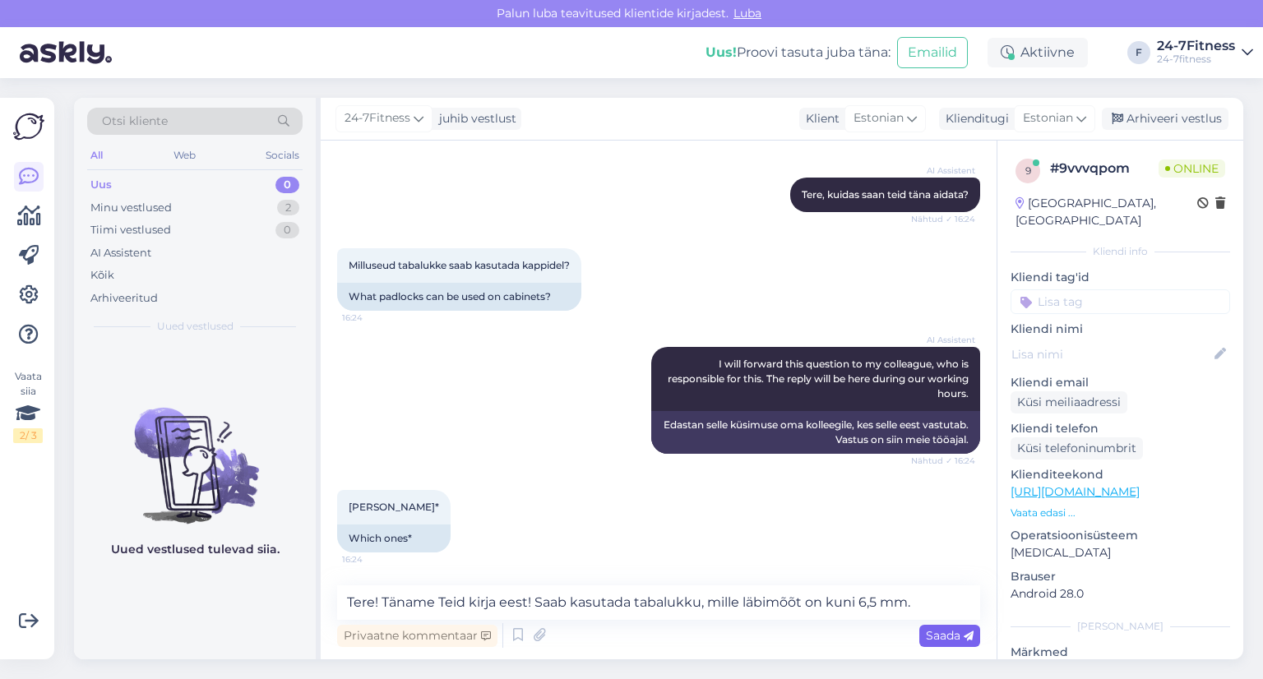
click at [941, 639] on span "Saada" at bounding box center [950, 635] width 48 height 15
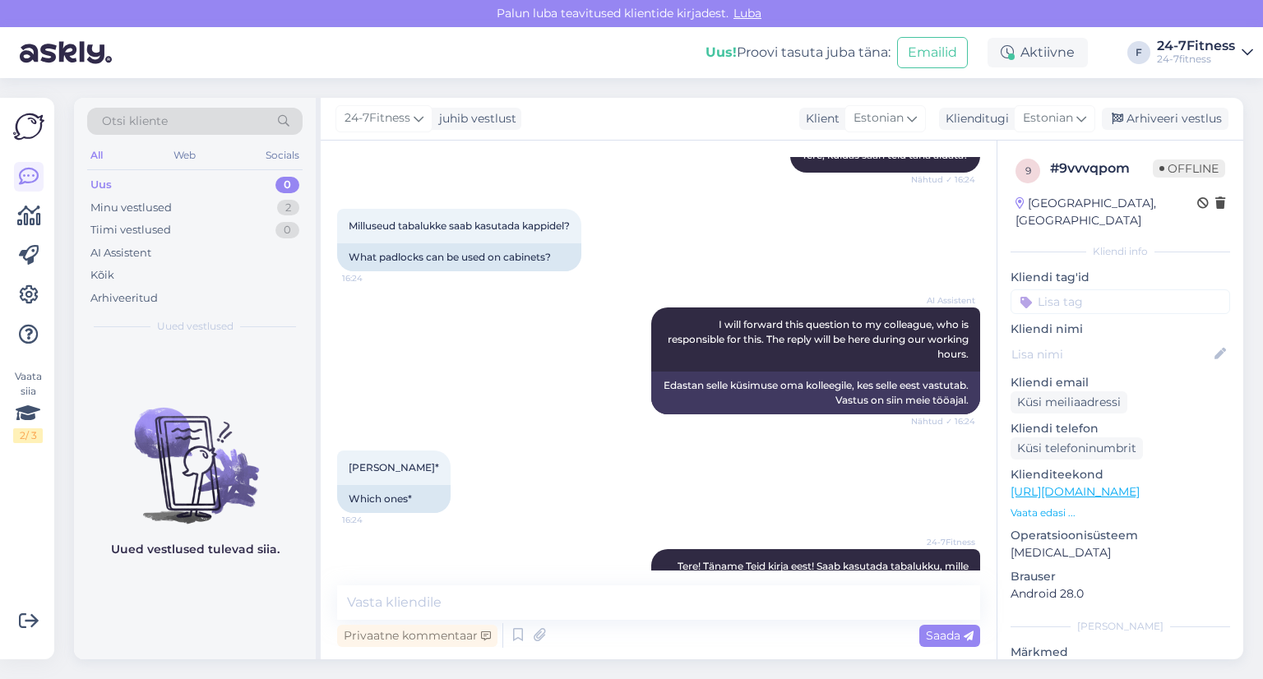
scroll to position [912, 0]
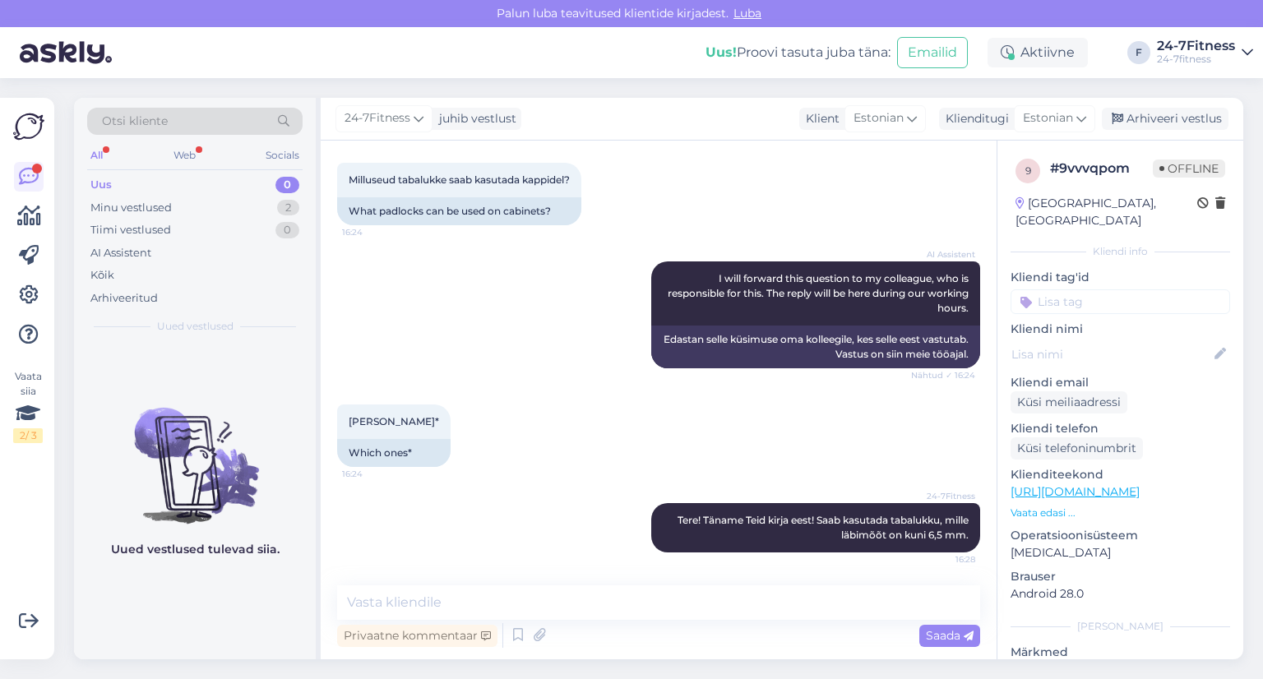
click at [109, 183] on div "Uus" at bounding box center [100, 185] width 21 height 16
click at [192, 155] on div "Web" at bounding box center [184, 155] width 29 height 21
click at [143, 205] on div "Minu vestlused" at bounding box center [130, 208] width 81 height 16
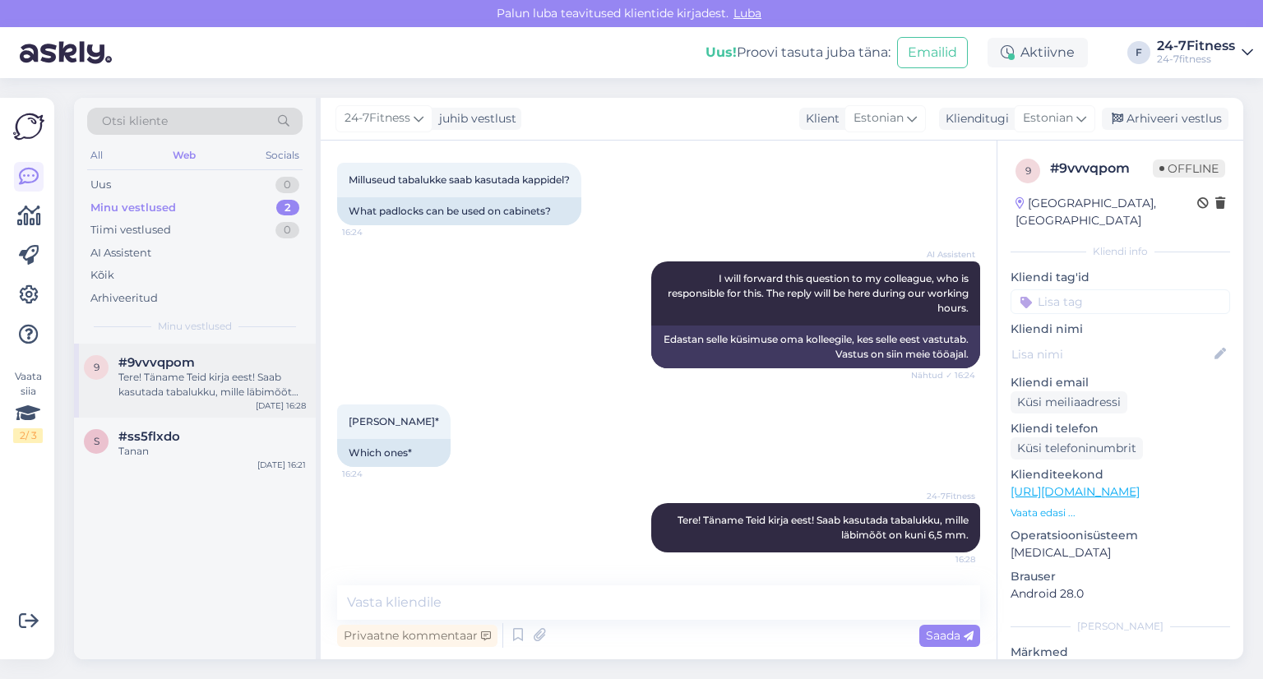
click at [184, 376] on div "Tere! Täname Teid kirja eest! Saab kasutada tabalukku, mille läbimõõt on kuni 6…" at bounding box center [211, 385] width 187 height 30
click at [175, 446] on div "Tanan" at bounding box center [211, 451] width 187 height 15
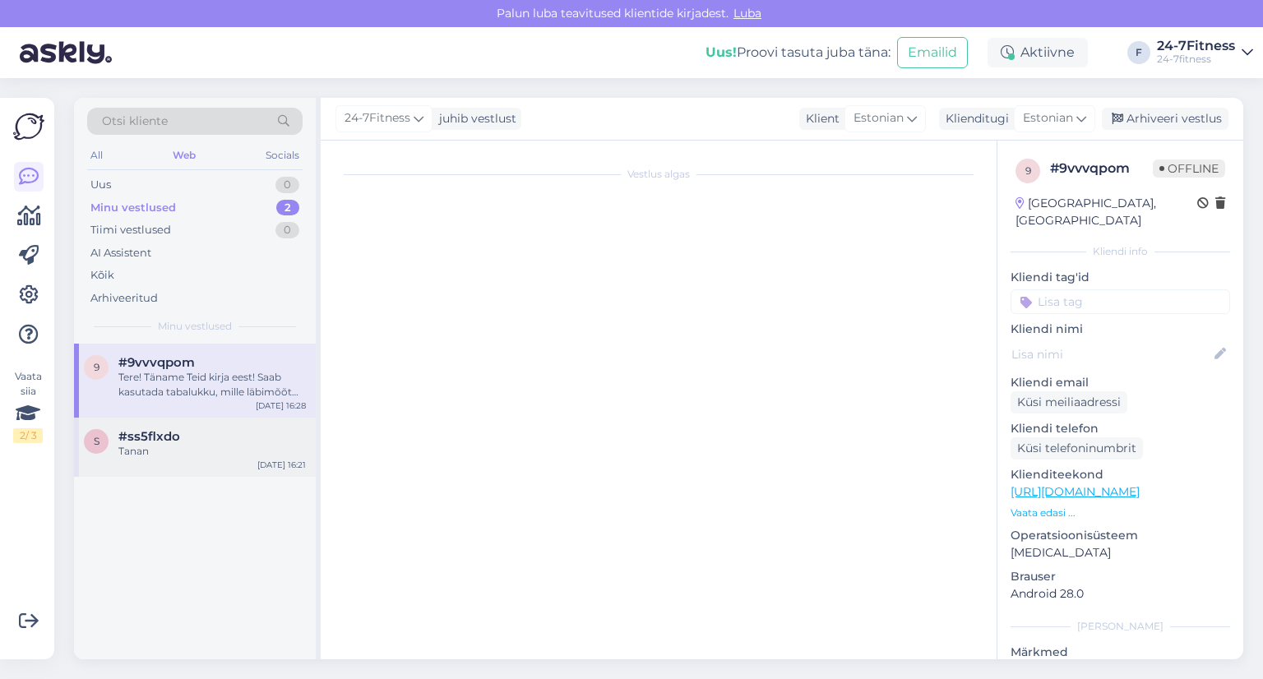
scroll to position [1480, 0]
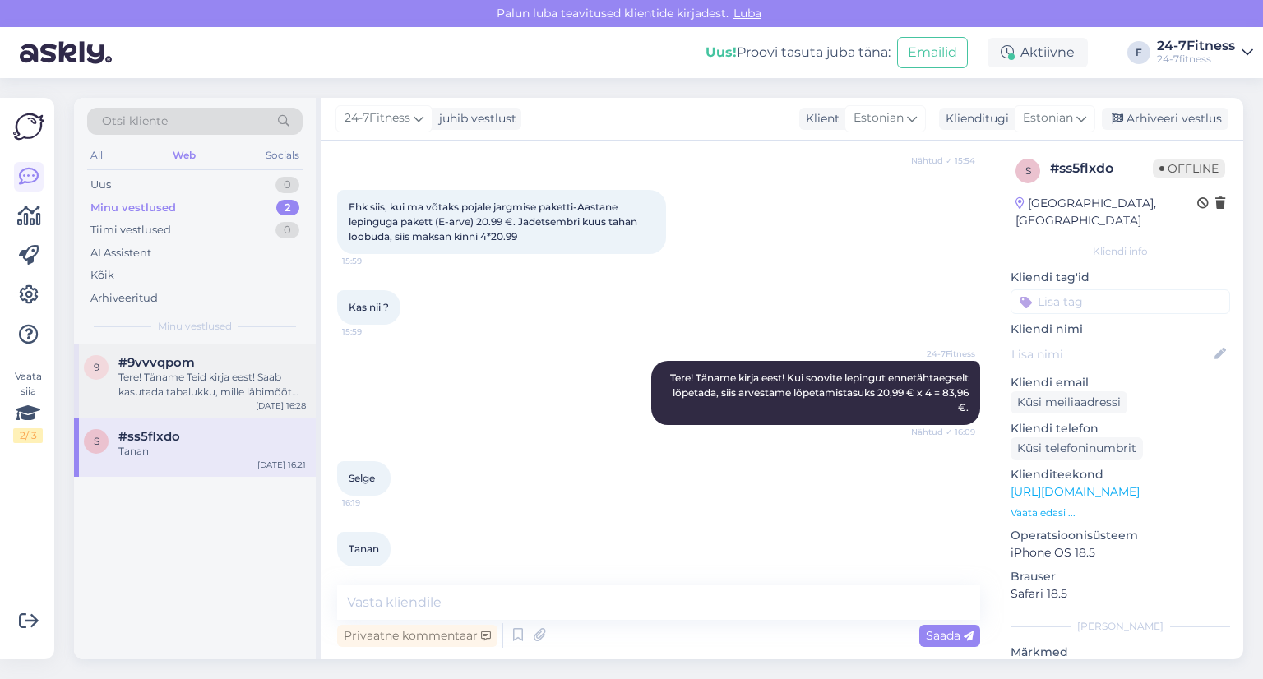
click at [181, 375] on div "Tere! Täname Teid kirja eest! Saab kasutada tabalukku, mille läbimõõt on kuni 6…" at bounding box center [211, 385] width 187 height 30
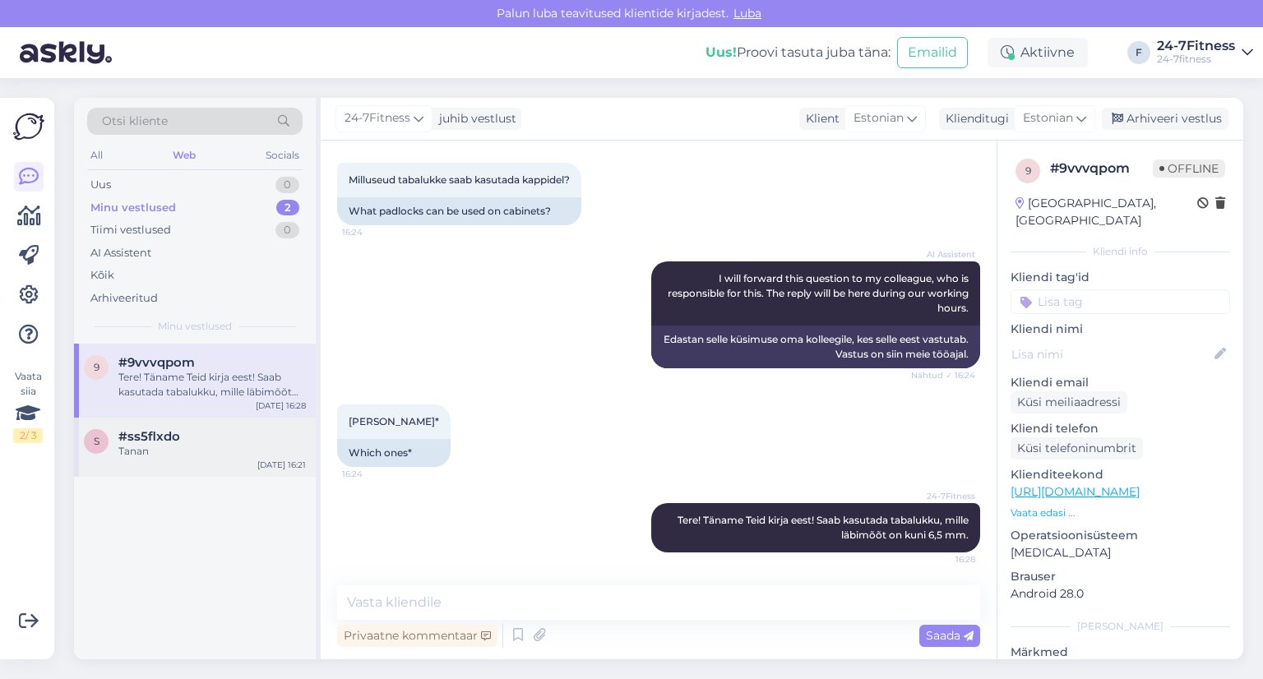
click at [169, 436] on span "#ss5flxdo" at bounding box center [149, 436] width 62 height 15
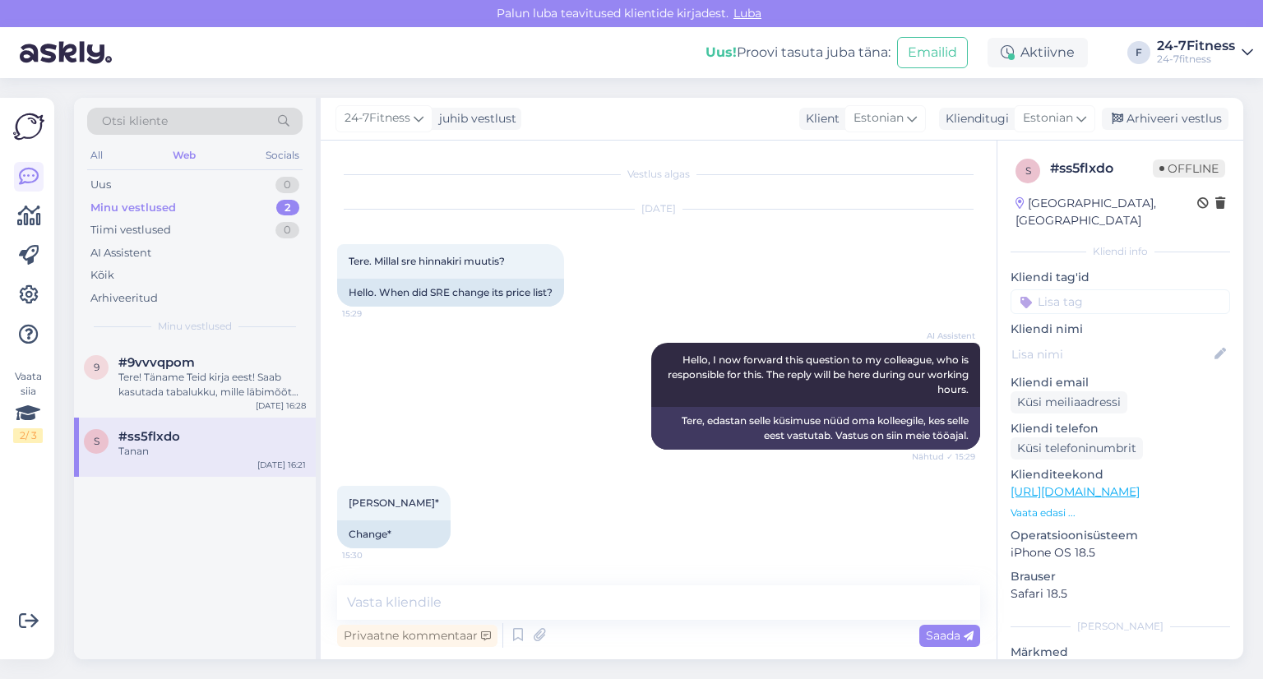
scroll to position [1480, 0]
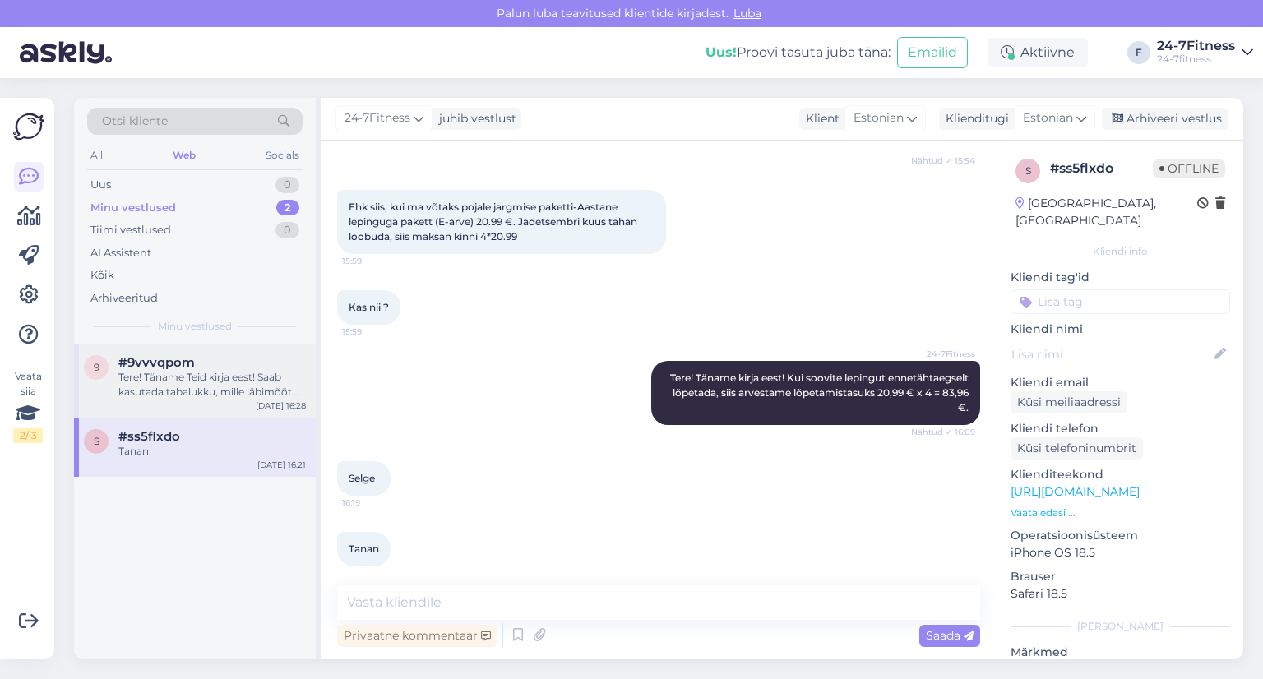
click at [176, 382] on div "Tere! Täname Teid kirja eest! Saab kasutada tabalukku, mille läbimõõt on kuni 6…" at bounding box center [211, 385] width 187 height 30
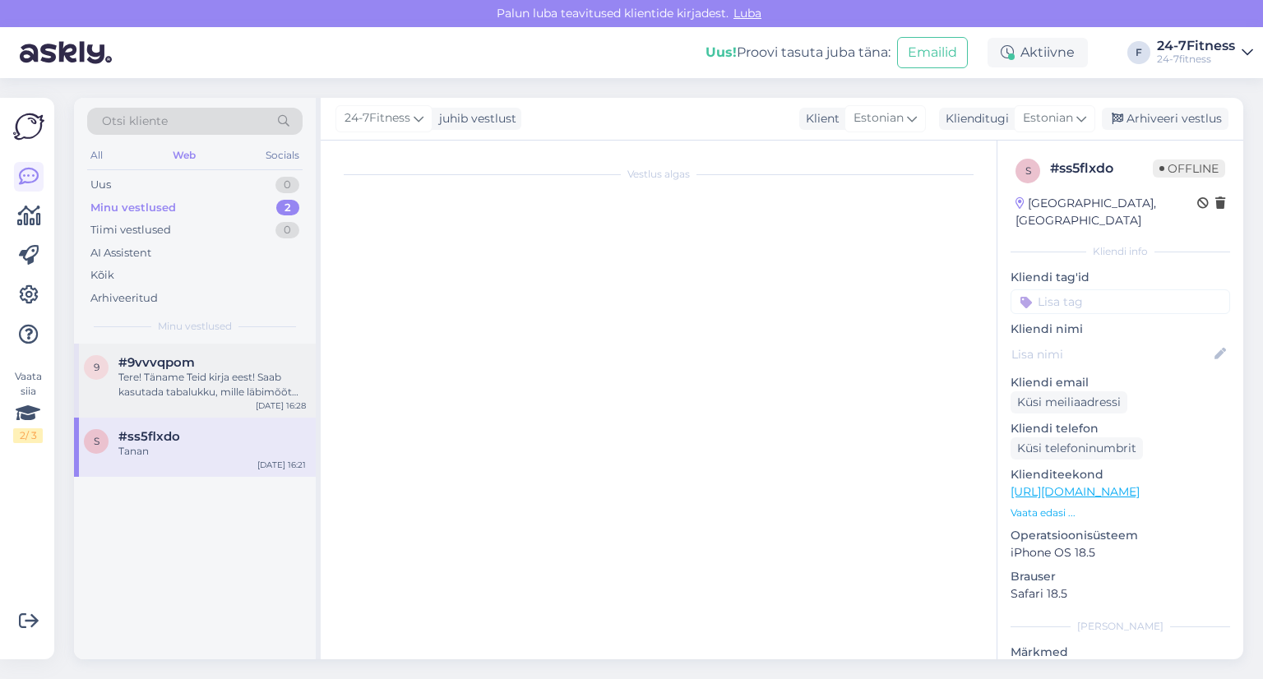
scroll to position [912, 0]
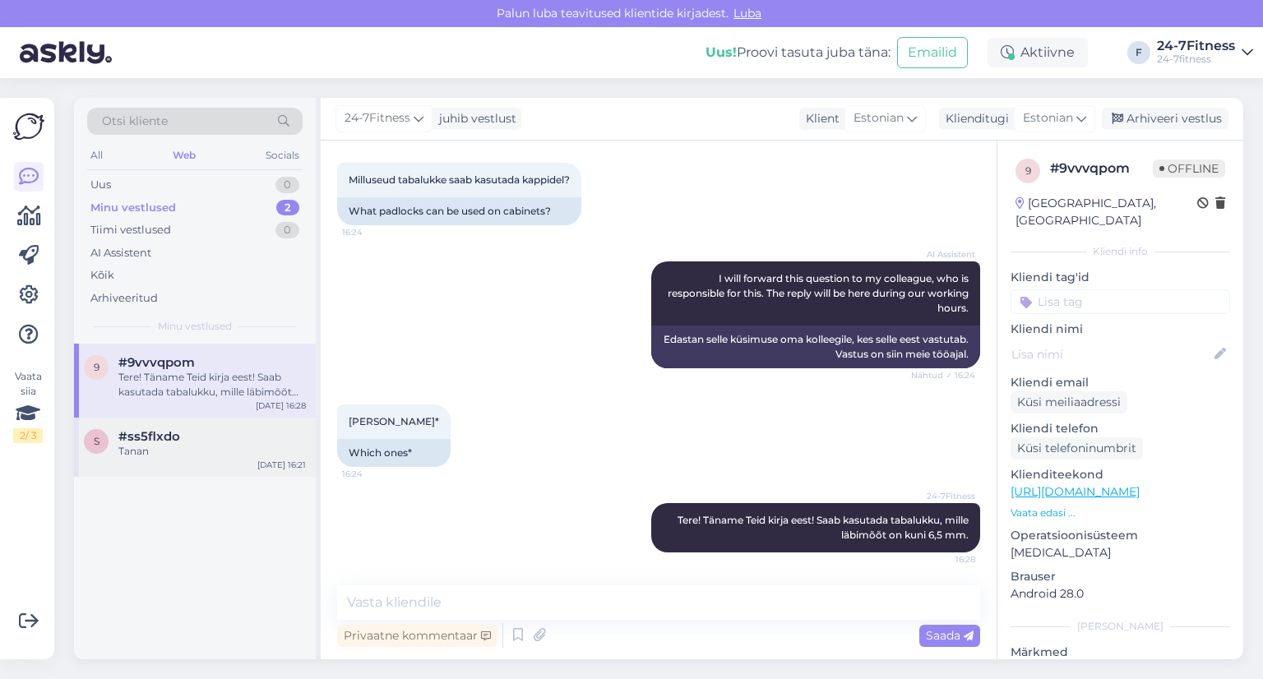
click at [201, 432] on div "#ss5flxdo" at bounding box center [211, 436] width 187 height 15
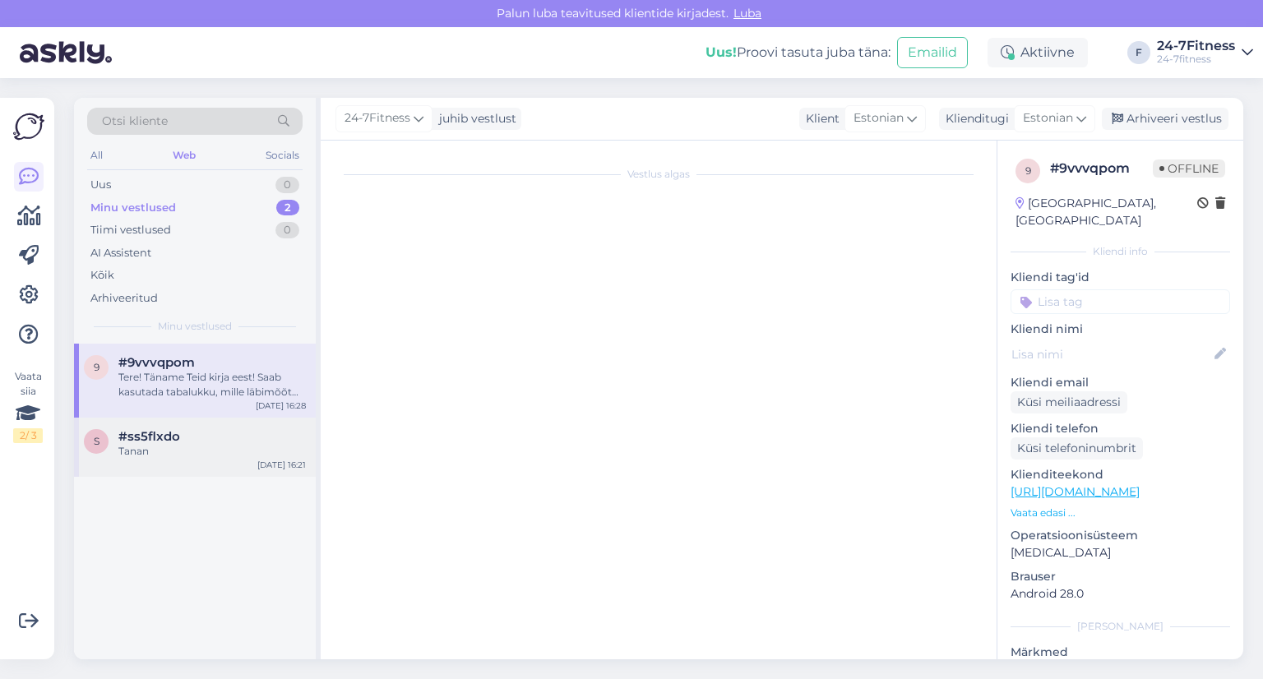
scroll to position [1480, 0]
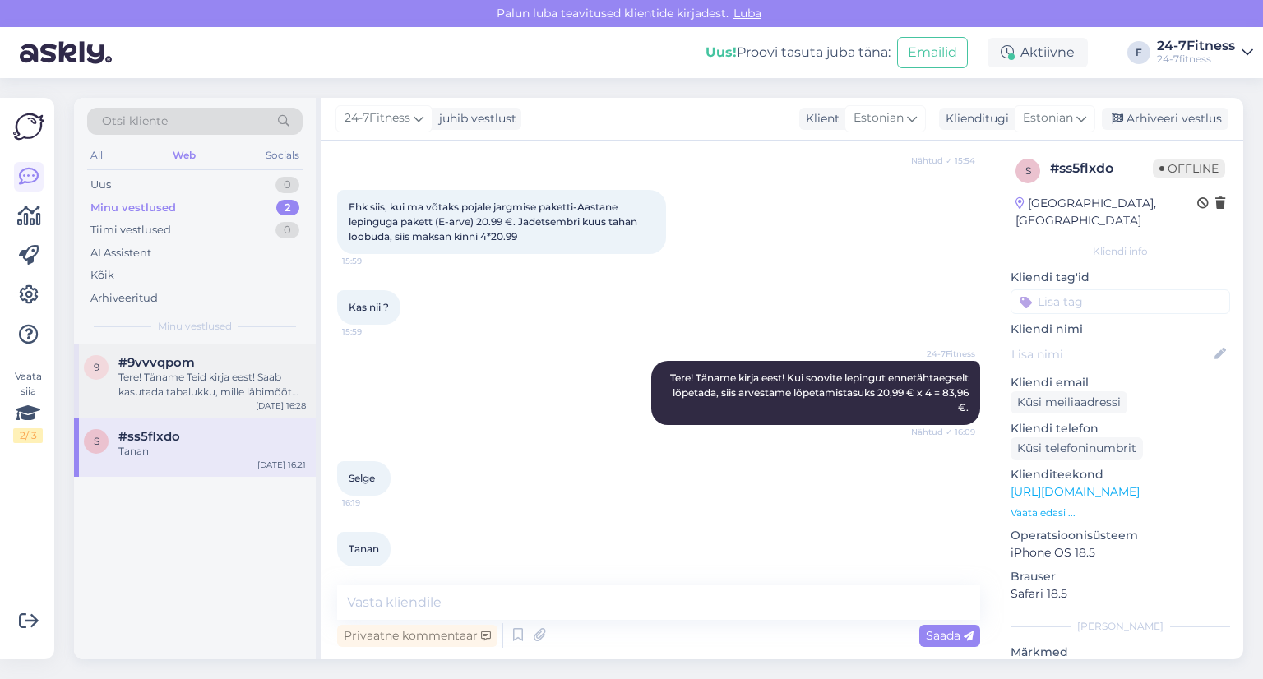
click at [187, 379] on div "Tere! Täname Teid kirja eest! Saab kasutada tabalukku, mille läbimõõt on kuni 6…" at bounding box center [211, 385] width 187 height 30
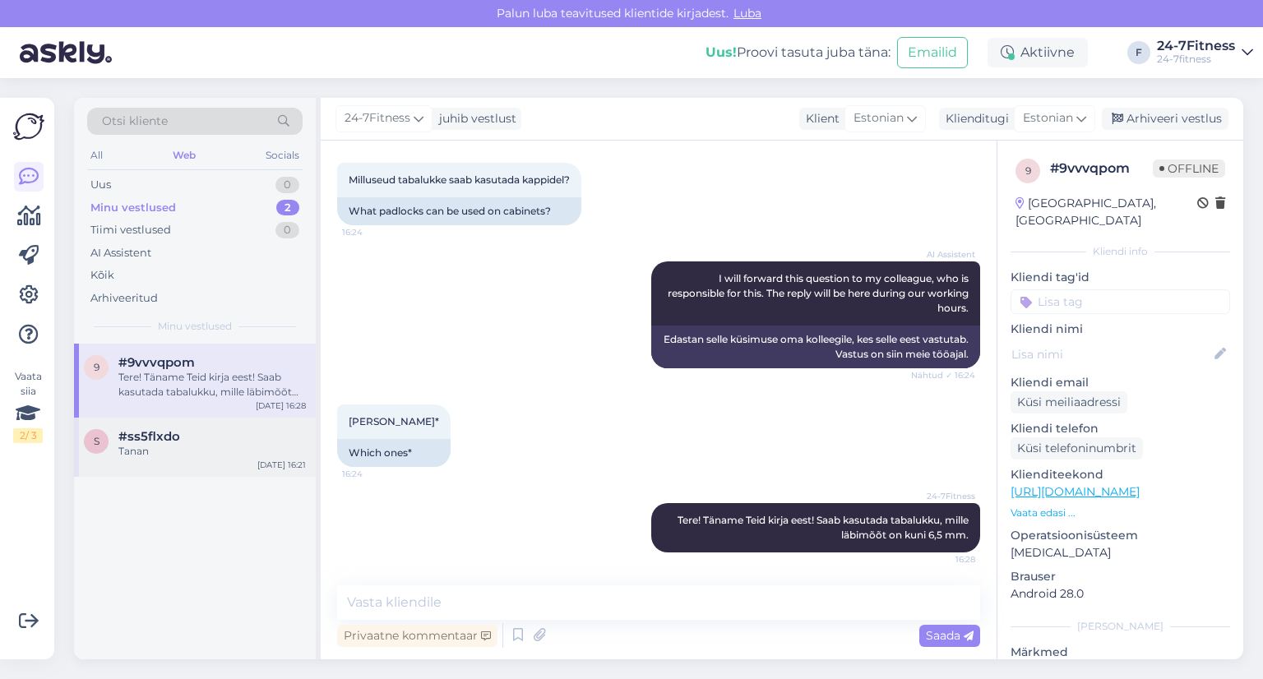
click at [199, 439] on div "#ss5flxdo" at bounding box center [211, 436] width 187 height 15
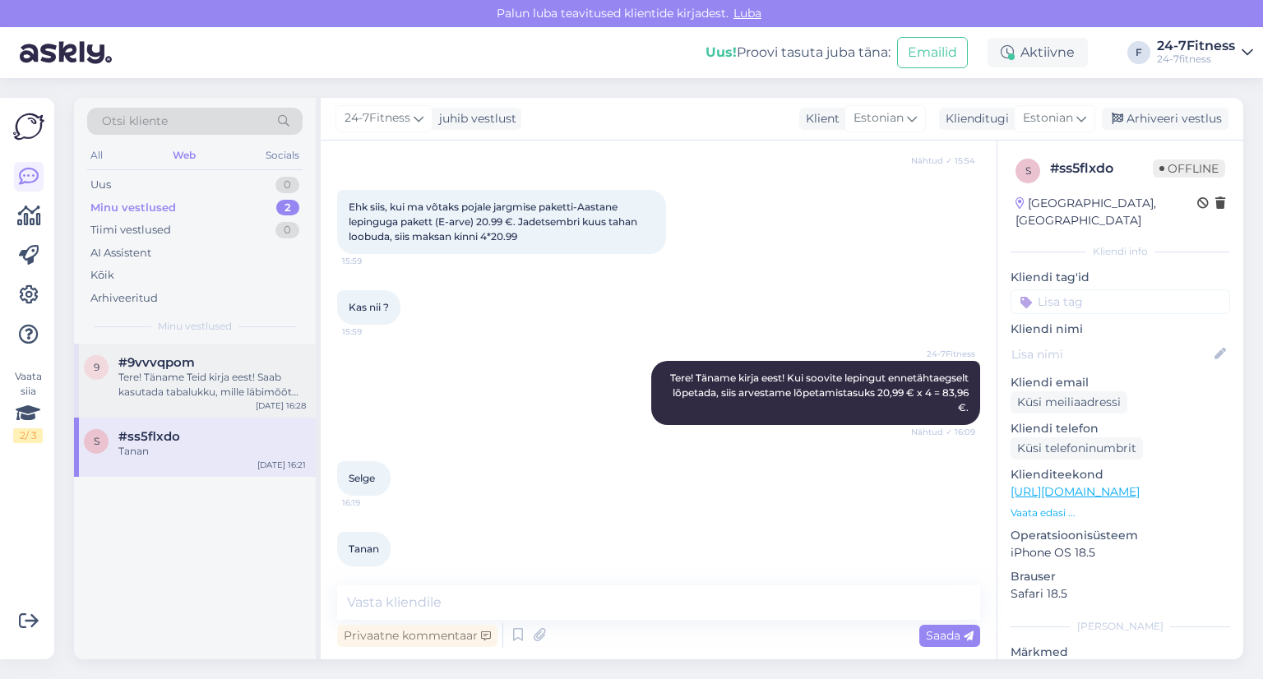
click at [201, 375] on div "Tere! Täname Teid kirja eest! Saab kasutada tabalukku, mille läbimõõt on kuni 6…" at bounding box center [211, 385] width 187 height 30
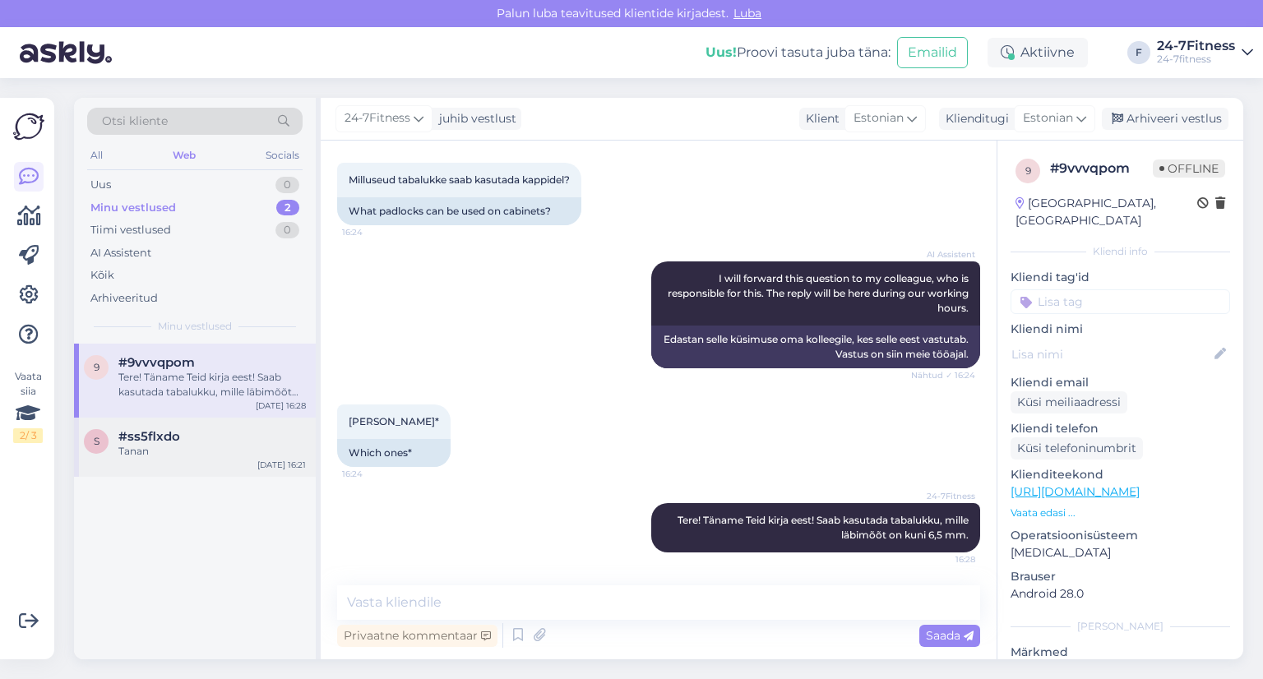
click at [171, 437] on span "#ss5flxdo" at bounding box center [149, 436] width 62 height 15
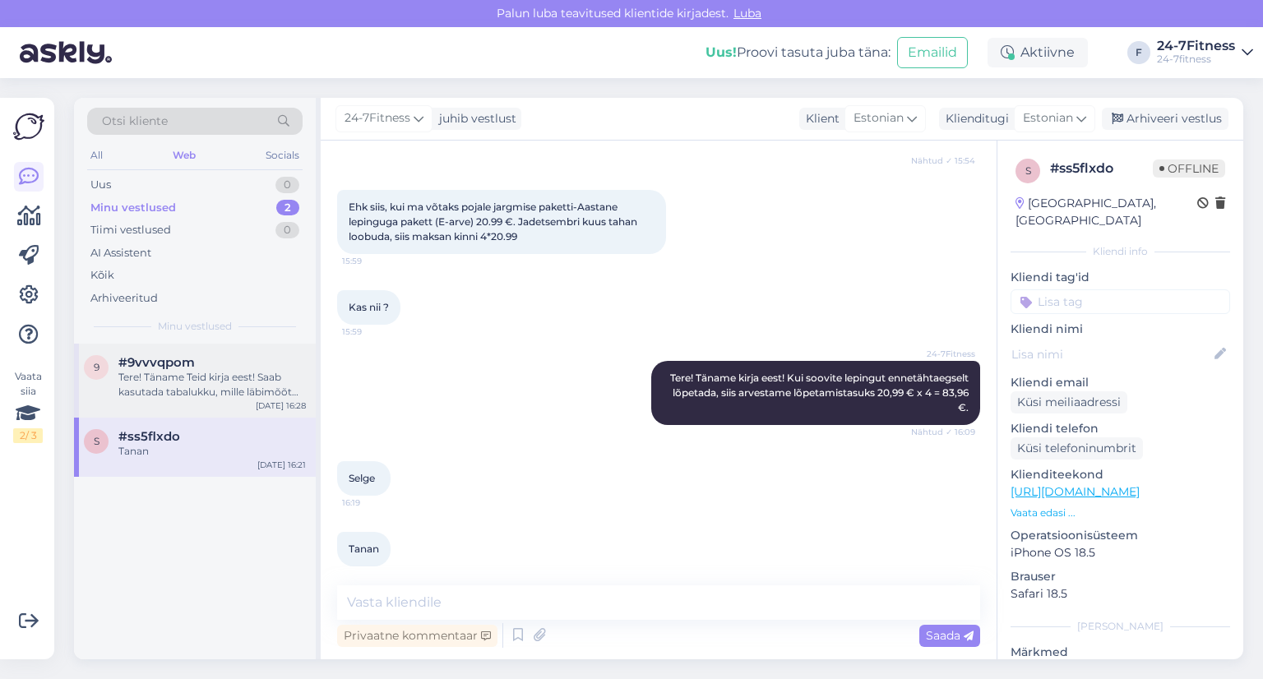
click at [173, 374] on div "Tere! Täname Teid kirja eest! Saab kasutada tabalukku, mille läbimõõt on kuni 6…" at bounding box center [211, 385] width 187 height 30
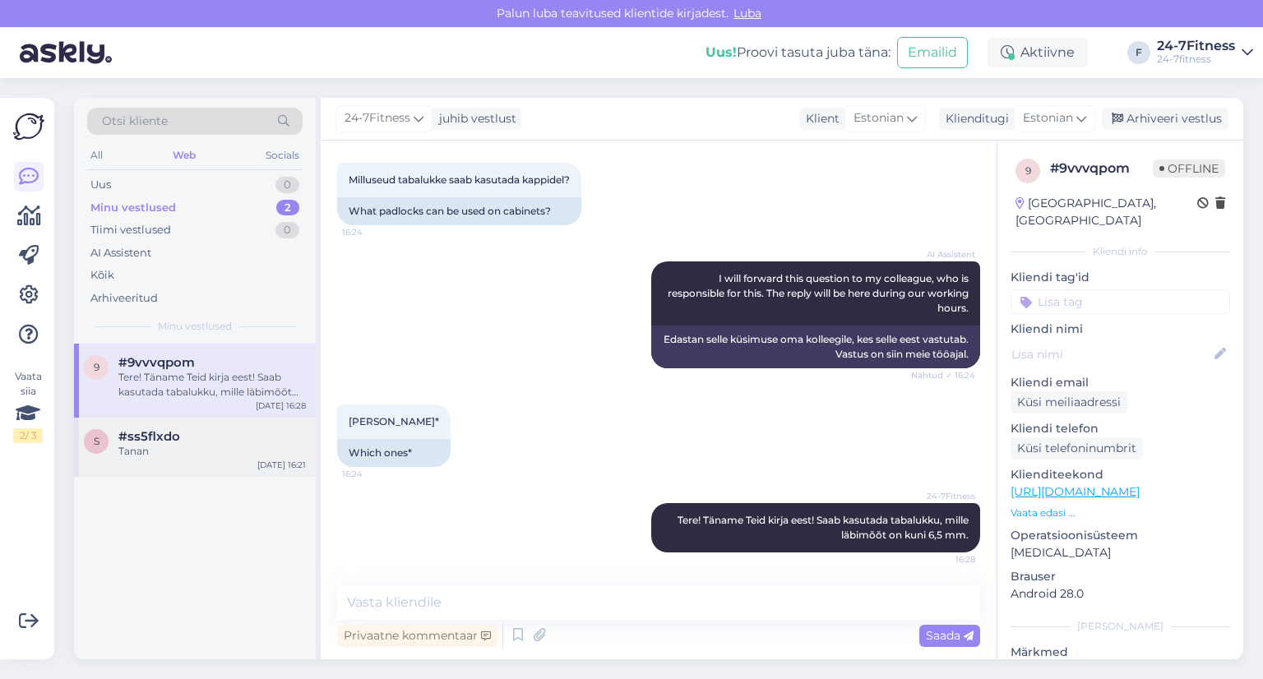
click at [179, 455] on div "Tanan" at bounding box center [211, 451] width 187 height 15
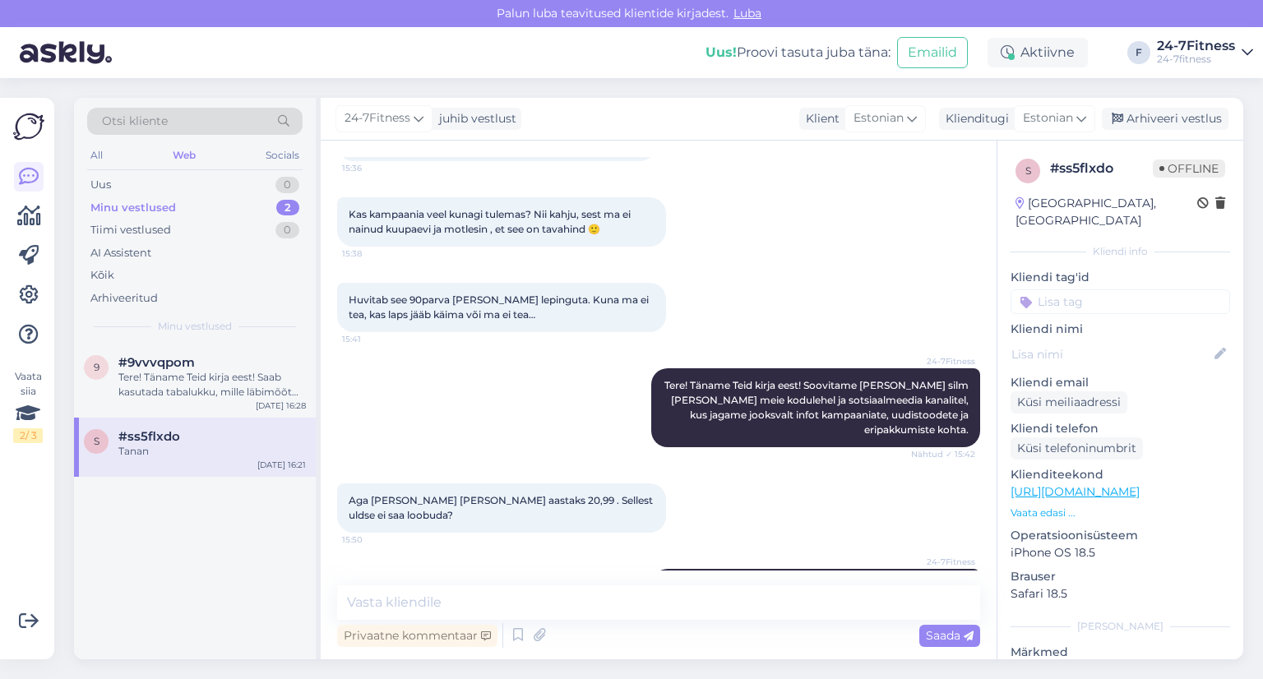
scroll to position [1480, 0]
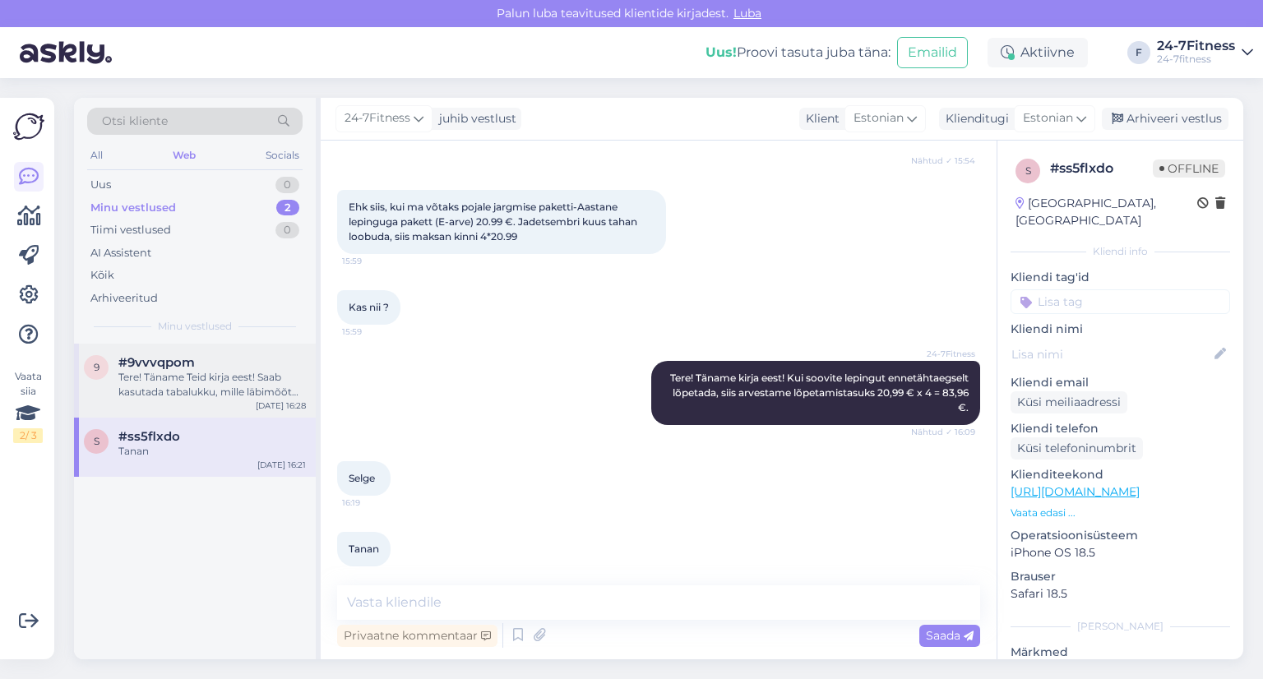
click at [188, 367] on span "#9vvvqpom" at bounding box center [156, 362] width 76 height 15
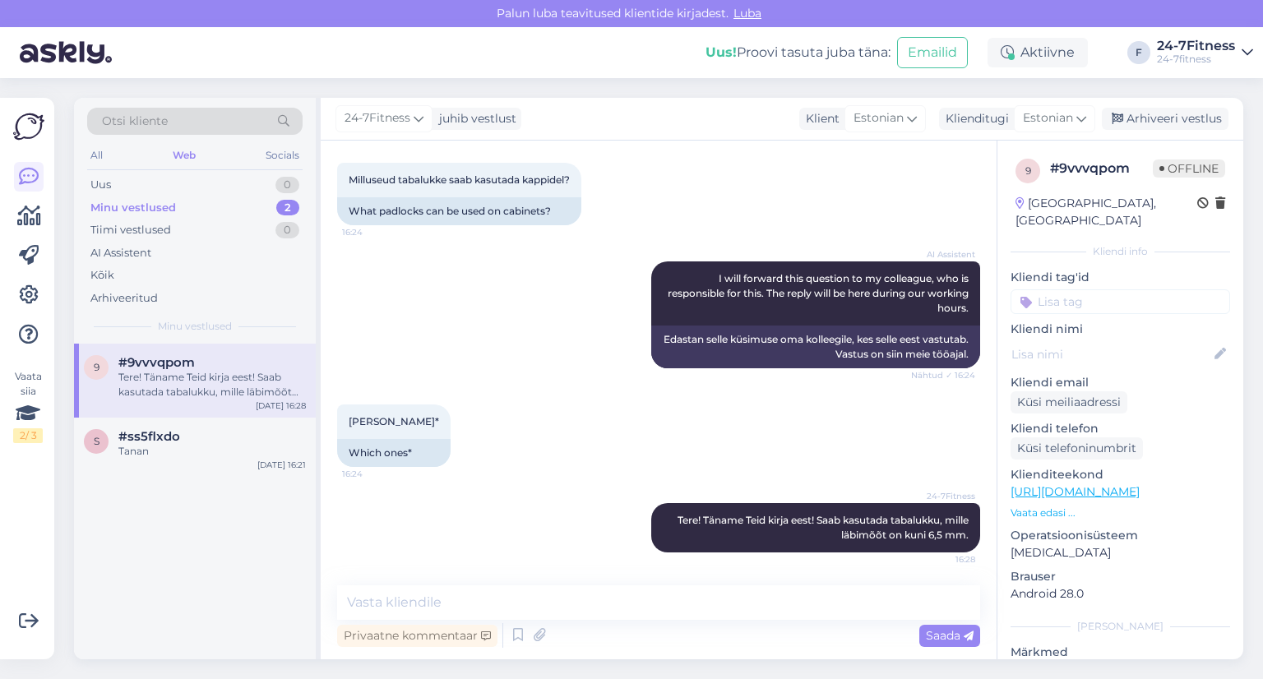
scroll to position [912, 0]
click at [200, 452] on div "Tanan" at bounding box center [211, 451] width 187 height 15
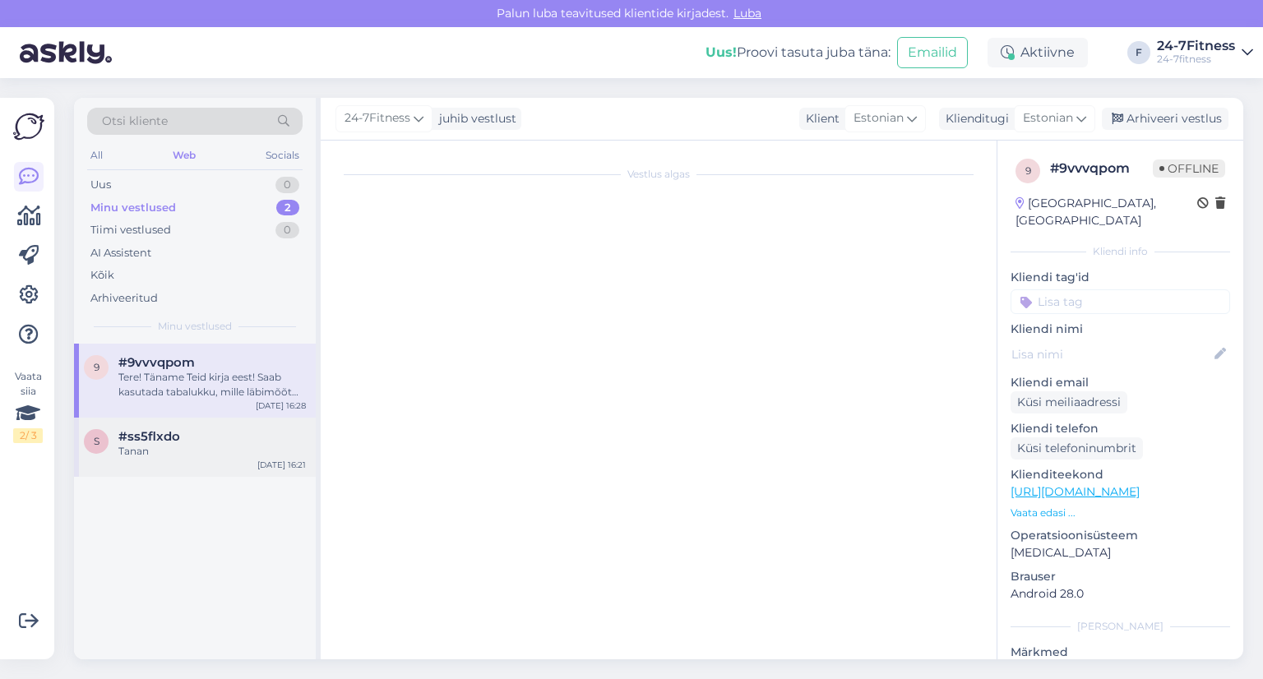
scroll to position [1480, 0]
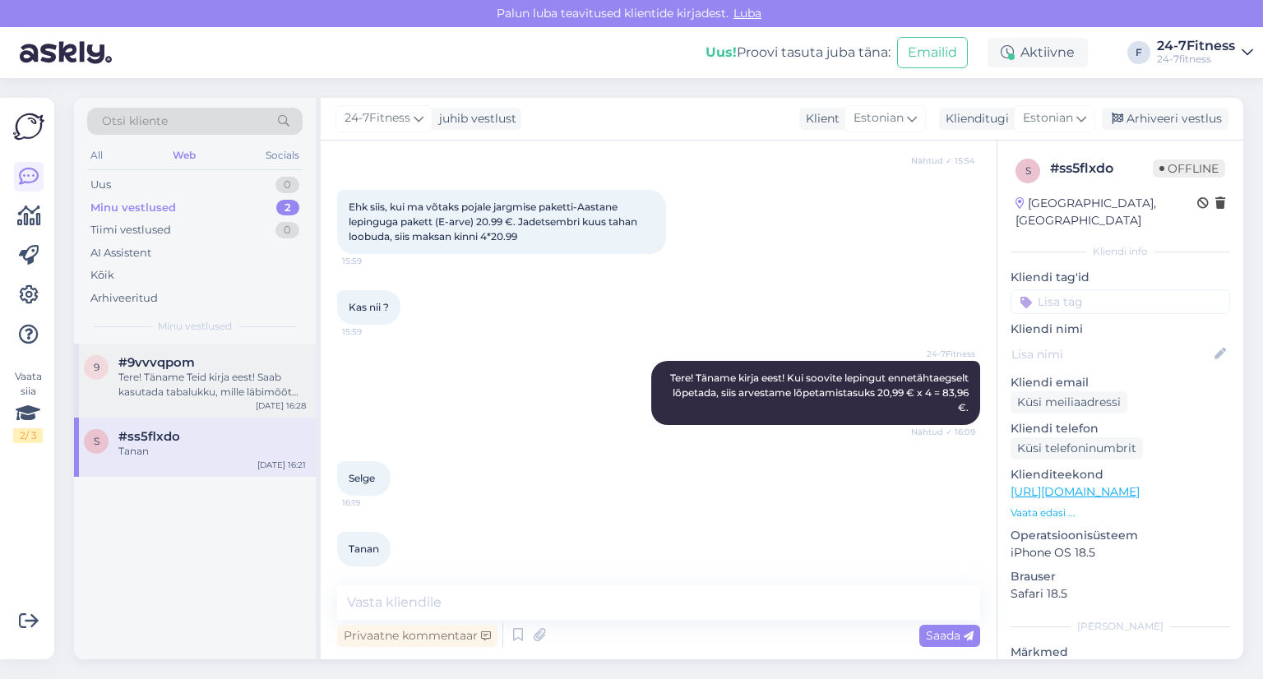
click at [178, 382] on div "Tere! Täname Teid kirja eest! Saab kasutada tabalukku, mille läbimõõt on kuni 6…" at bounding box center [211, 385] width 187 height 30
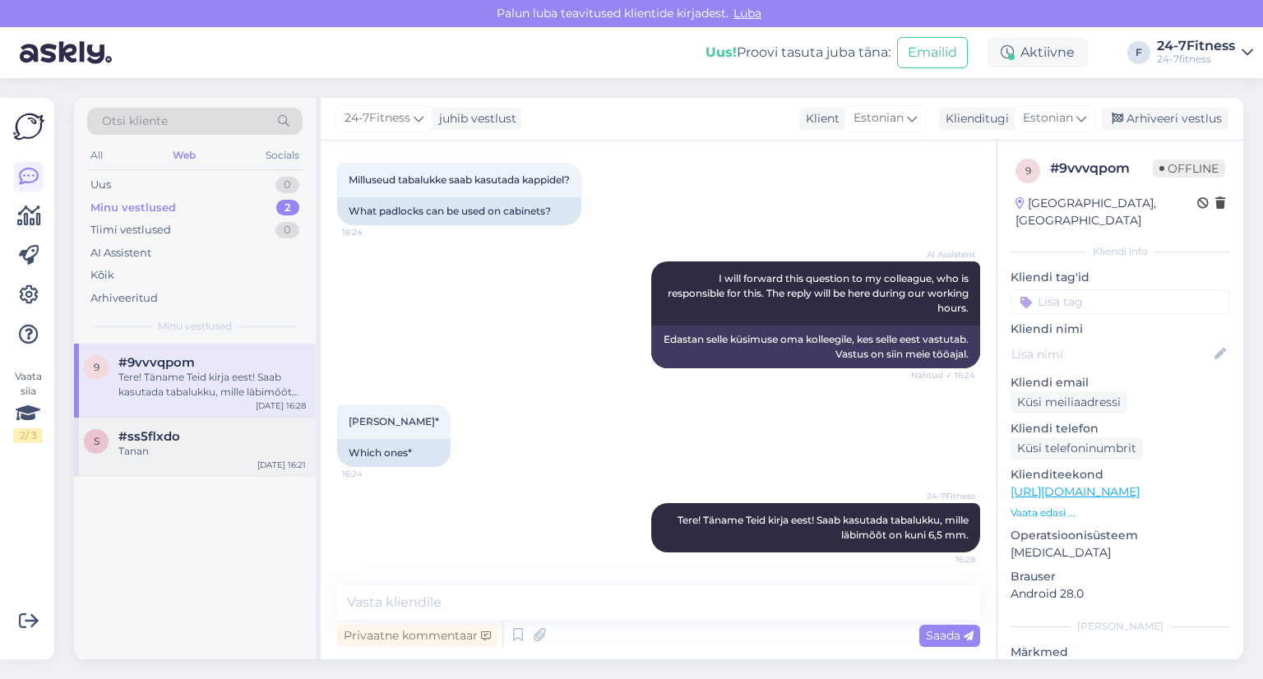
click at [184, 444] on div "Tanan" at bounding box center [211, 451] width 187 height 15
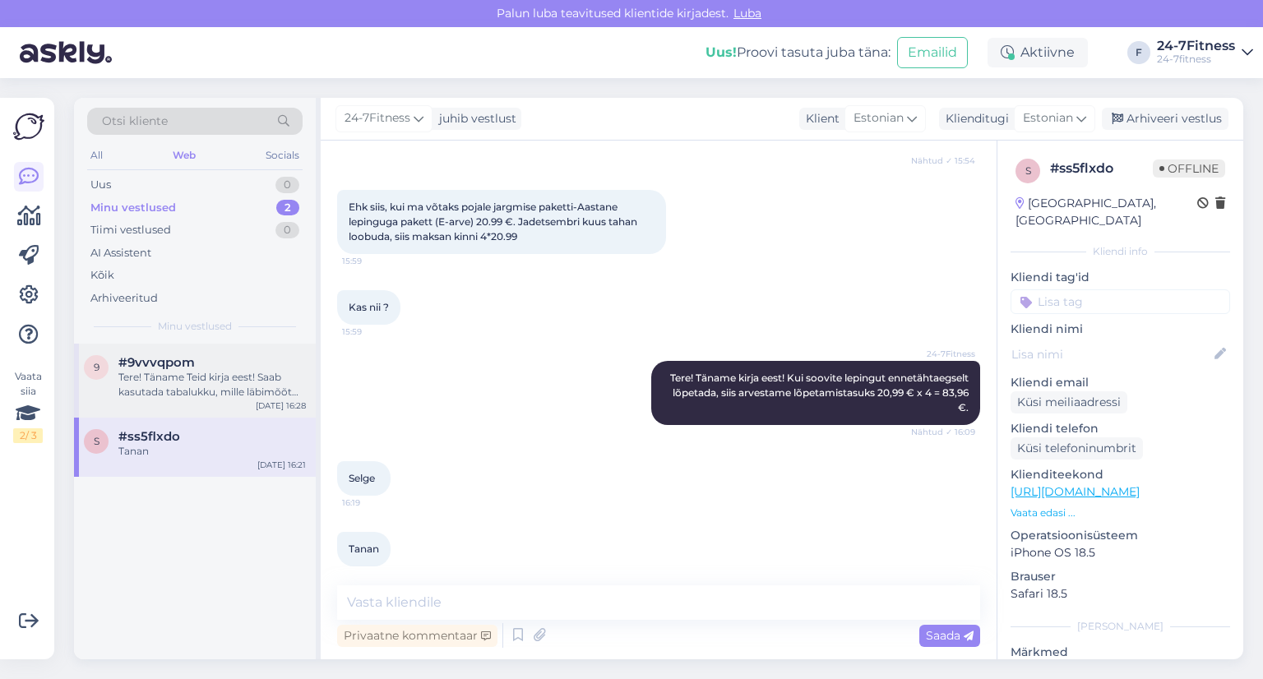
click at [171, 386] on div "Tere! Täname Teid kirja eest! Saab kasutada tabalukku, mille läbimõõt on kuni 6…" at bounding box center [211, 385] width 187 height 30
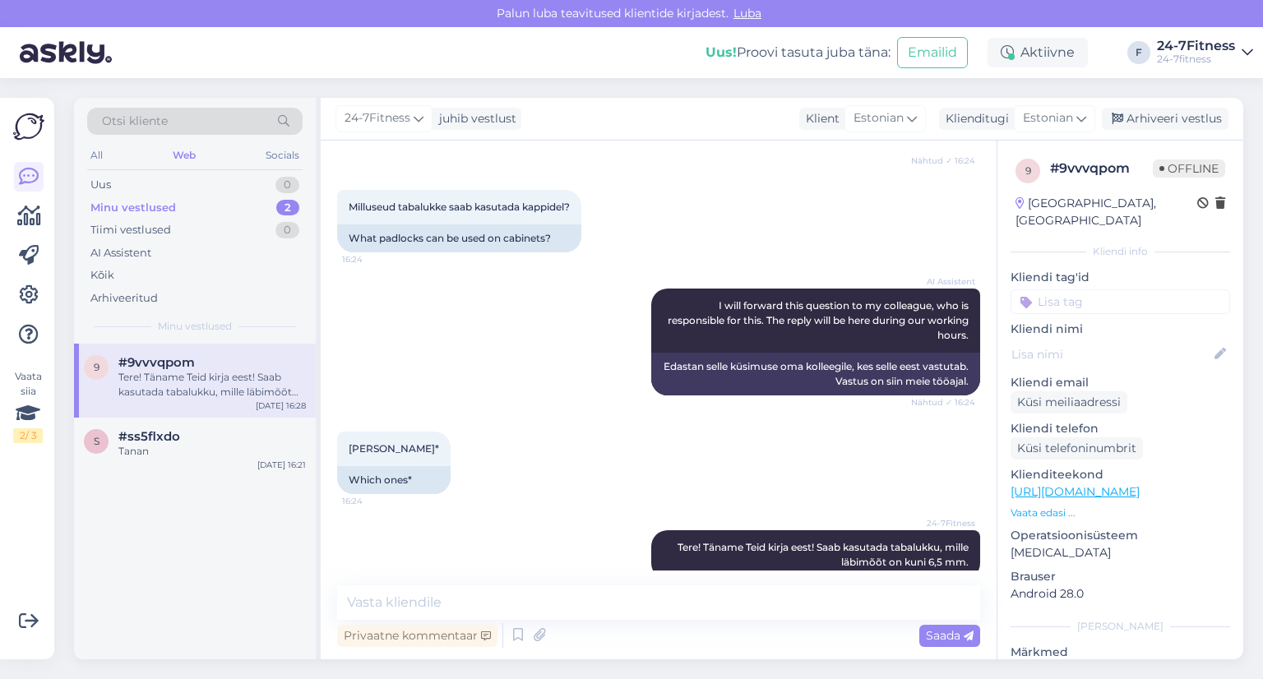
scroll to position [912, 0]
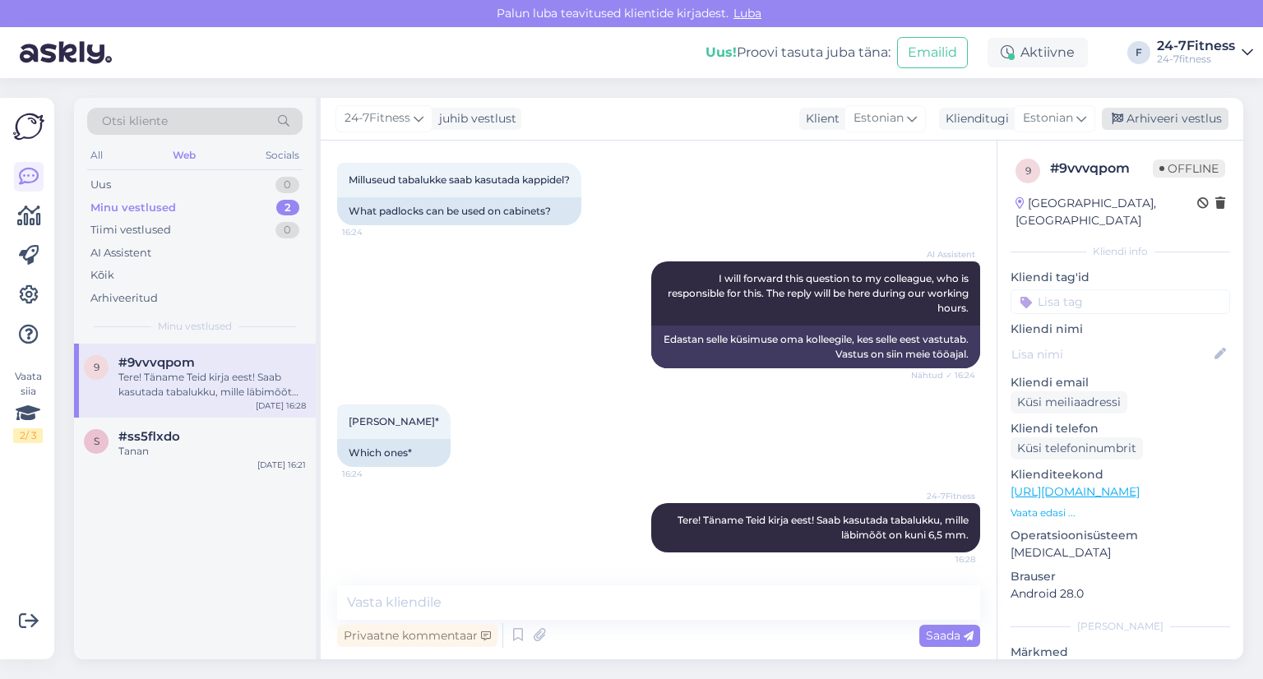
click at [1153, 116] on div "Arhiveeri vestlus" at bounding box center [1165, 119] width 127 height 22
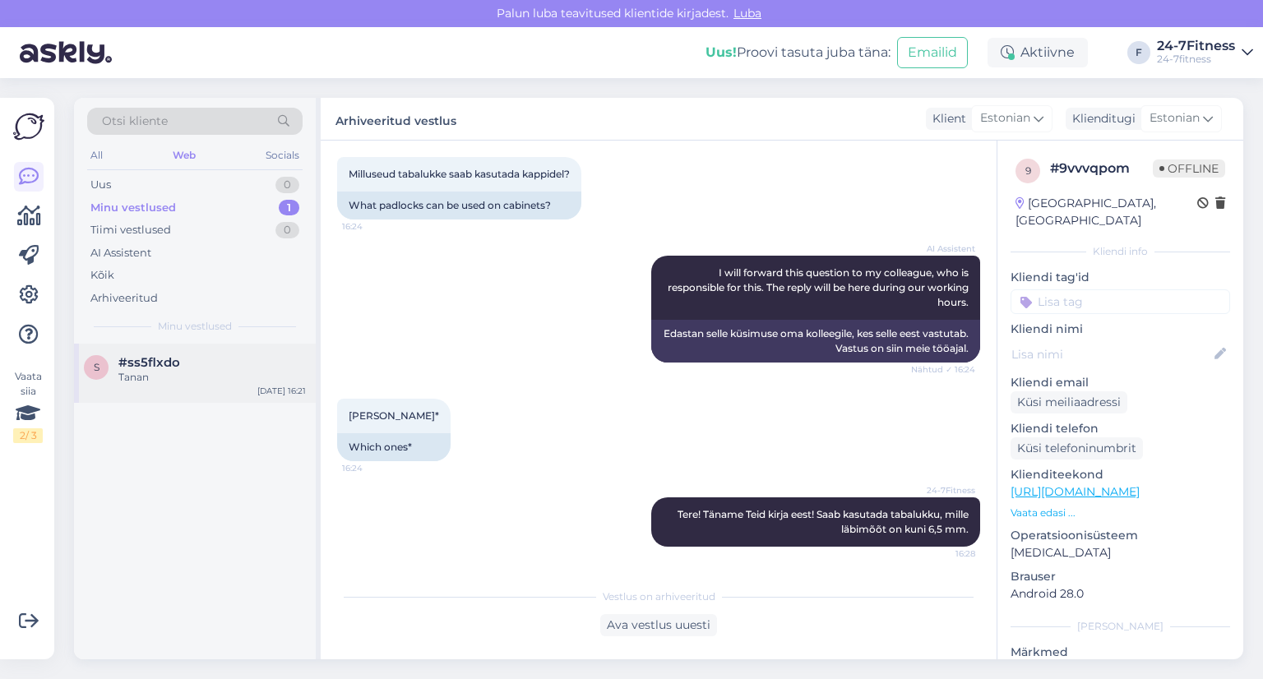
click at [171, 371] on div "Tanan" at bounding box center [211, 377] width 187 height 15
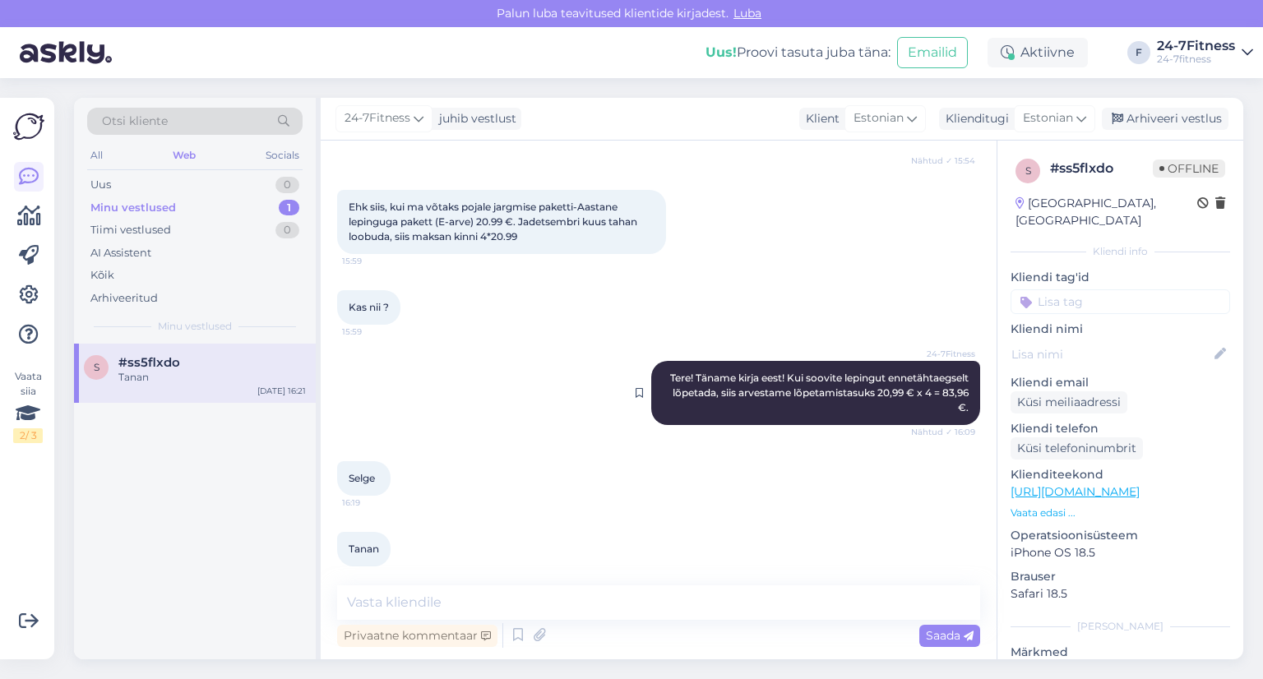
scroll to position [1479, 0]
click at [1187, 117] on div "Arhiveeri vestlus" at bounding box center [1165, 119] width 127 height 22
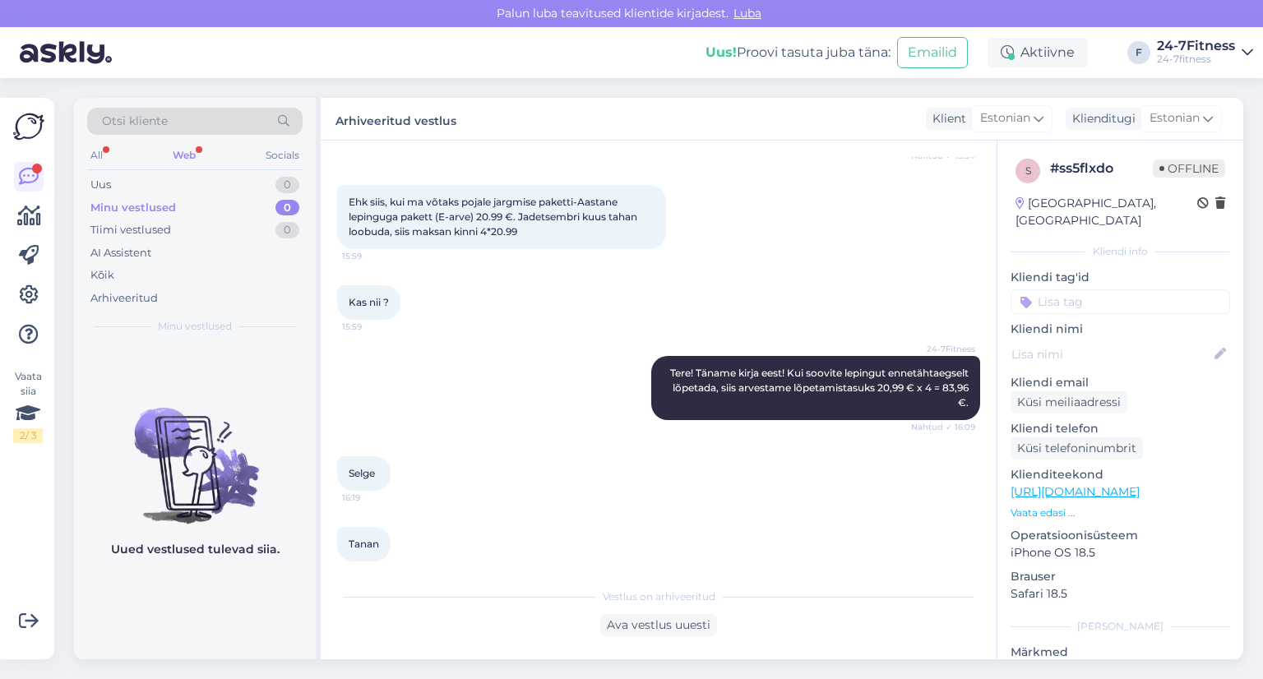
scroll to position [1156, 0]
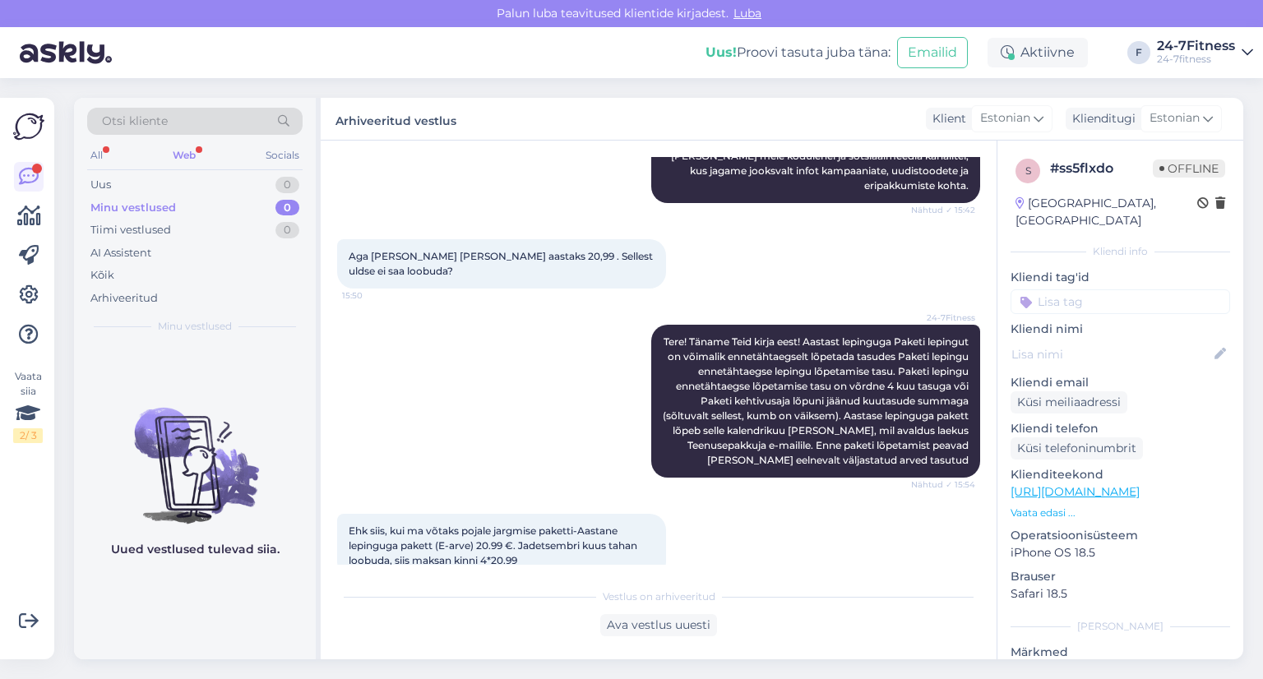
click at [187, 152] on div "Web" at bounding box center [184, 155] width 30 height 21
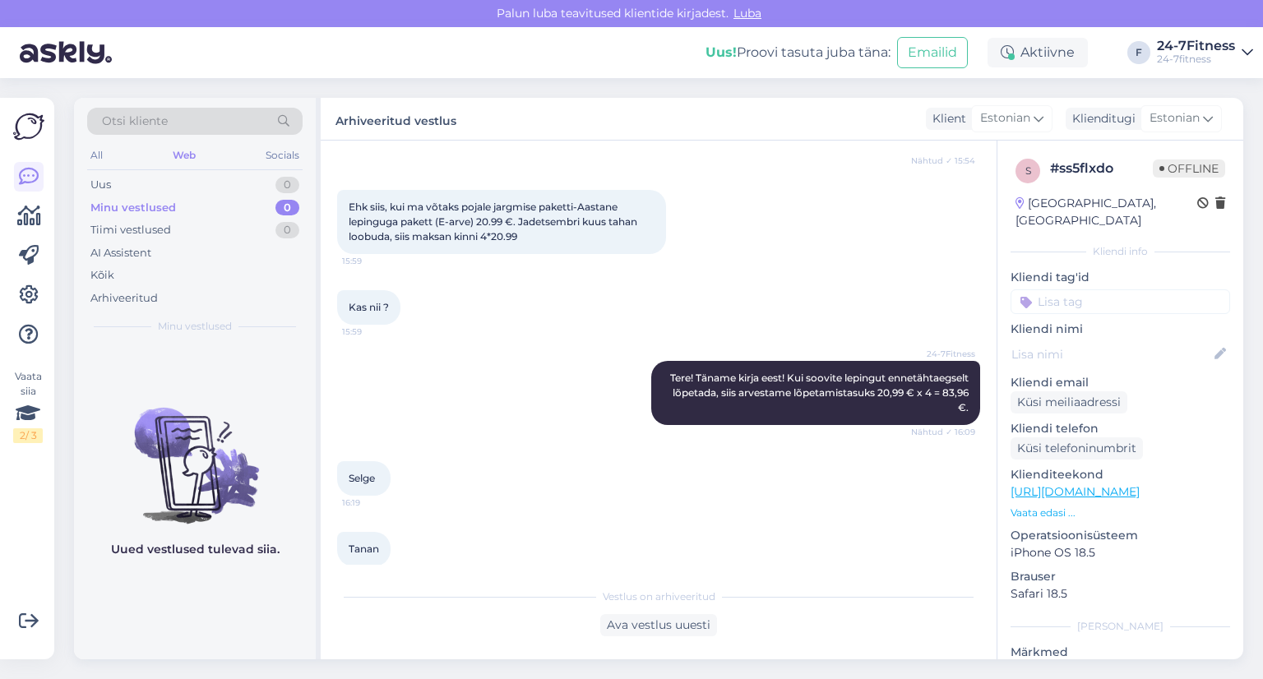
scroll to position [1485, 0]
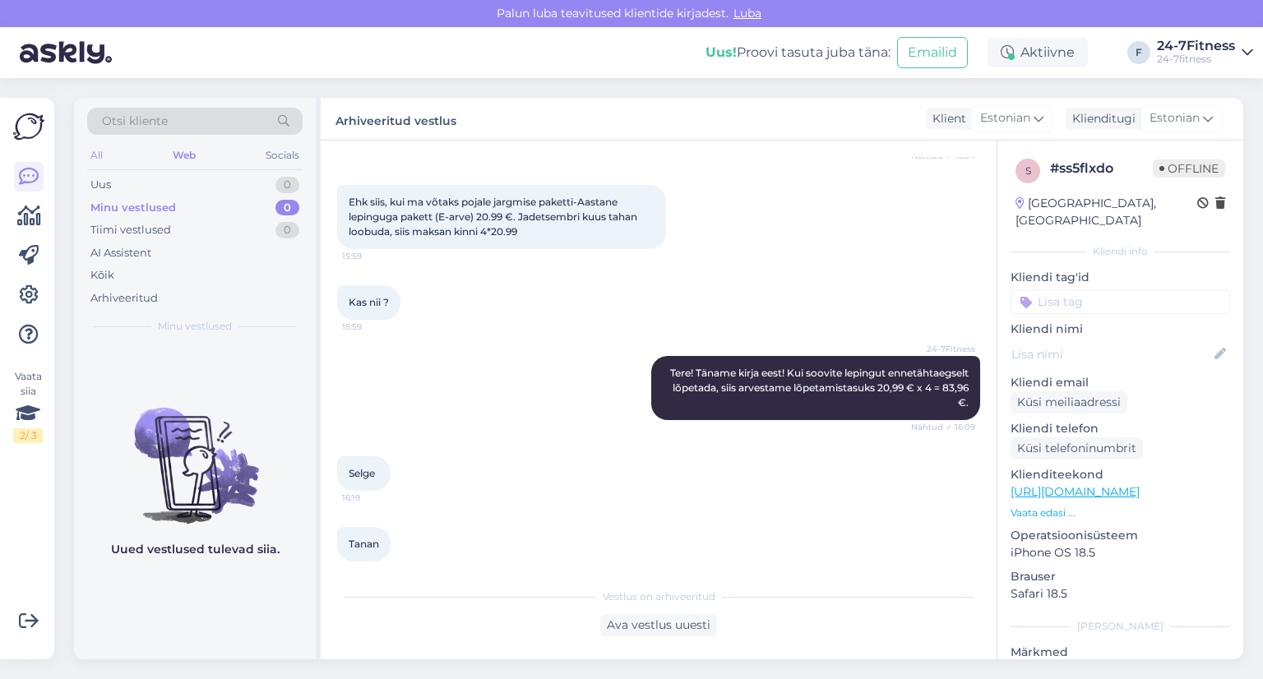
click at [98, 155] on div "All" at bounding box center [96, 155] width 19 height 21
click at [192, 155] on div "Web" at bounding box center [184, 155] width 29 height 21
